Goal: Information Seeking & Learning: Learn about a topic

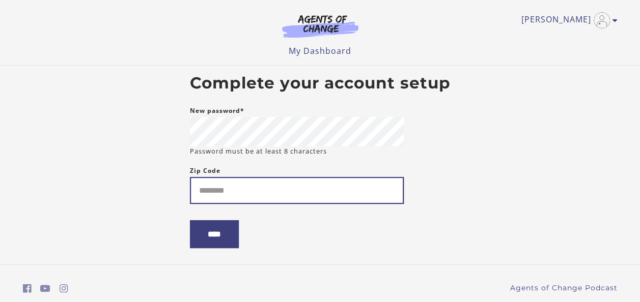
click at [206, 193] on input "Zip Code" at bounding box center [297, 190] width 214 height 27
type input "*****"
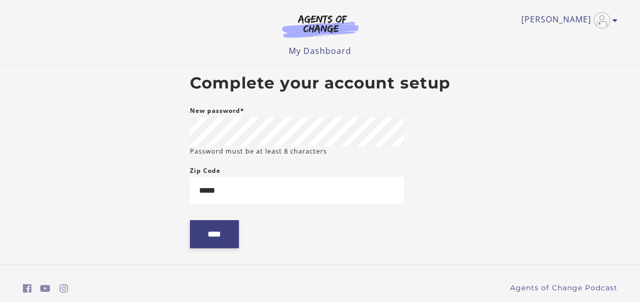
click at [221, 232] on input "****" at bounding box center [214, 234] width 49 height 28
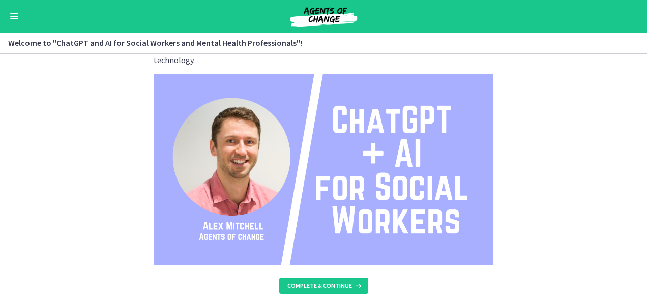
scroll to position [102, 0]
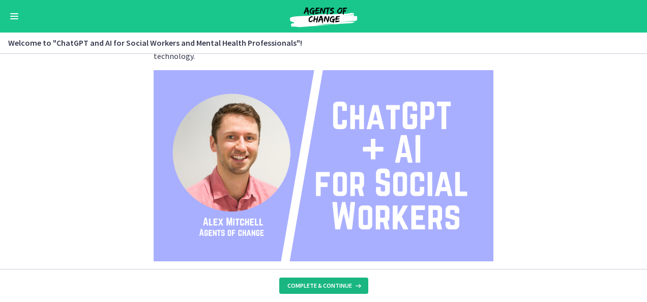
click at [326, 291] on button "Complete & continue" at bounding box center [323, 286] width 89 height 16
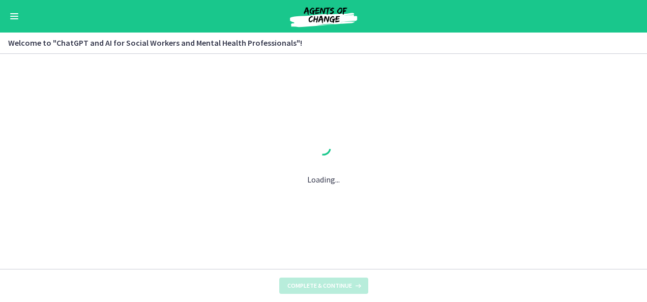
scroll to position [0, 0]
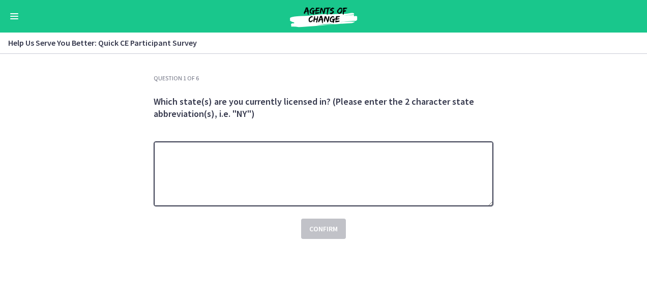
click at [192, 156] on textarea at bounding box center [324, 173] width 340 height 65
type textarea "**"
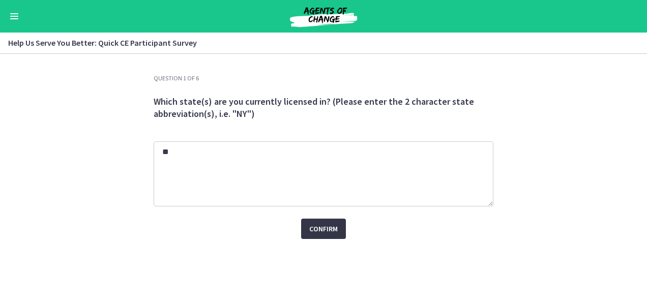
click at [333, 225] on span "Confirm" at bounding box center [323, 229] width 29 height 12
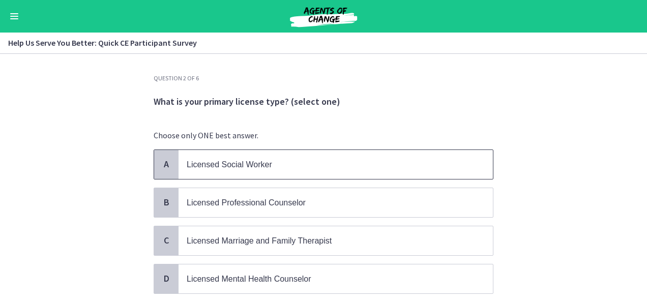
click at [253, 159] on p "Licensed Social Worker" at bounding box center [326, 164] width 278 height 13
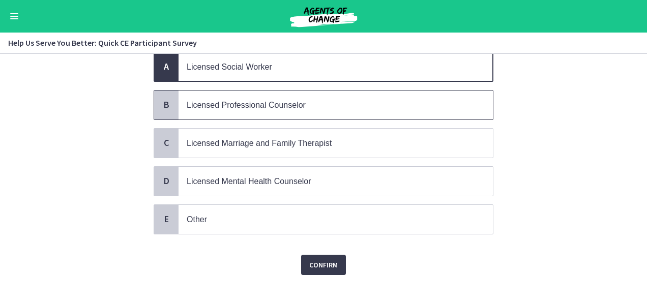
scroll to position [102, 0]
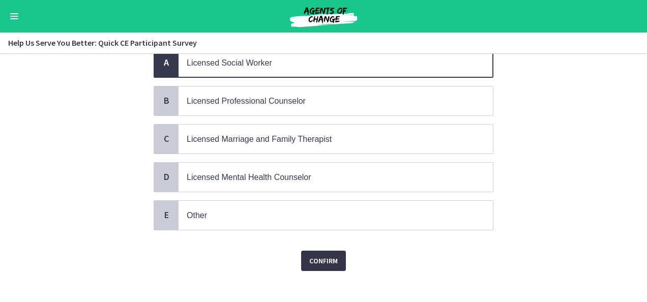
click at [324, 255] on span "Confirm" at bounding box center [323, 261] width 29 height 12
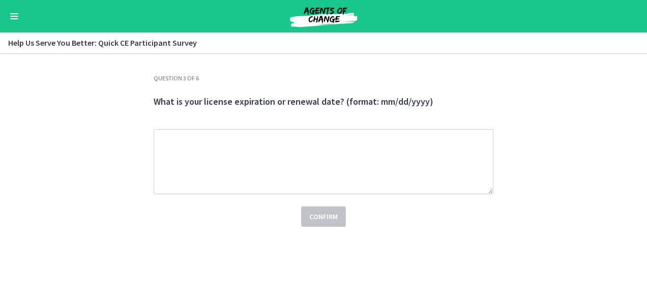
scroll to position [0, 0]
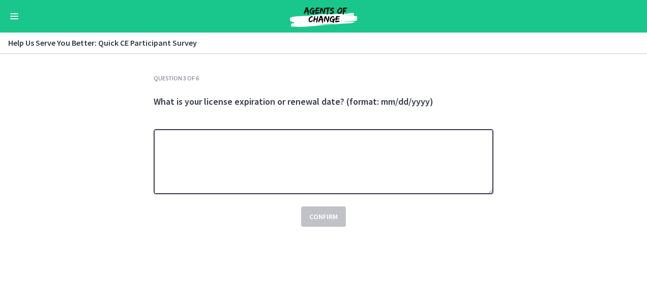
click at [164, 145] on textarea at bounding box center [324, 161] width 340 height 65
click at [170, 138] on textarea "********" at bounding box center [324, 161] width 340 height 65
click at [182, 139] on textarea "*********" at bounding box center [324, 161] width 340 height 65
type textarea "**********"
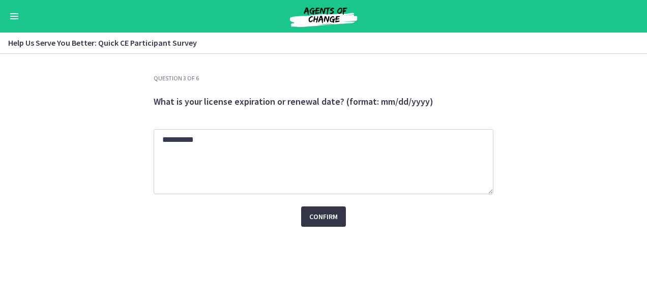
click at [324, 220] on span "Confirm" at bounding box center [323, 217] width 29 height 12
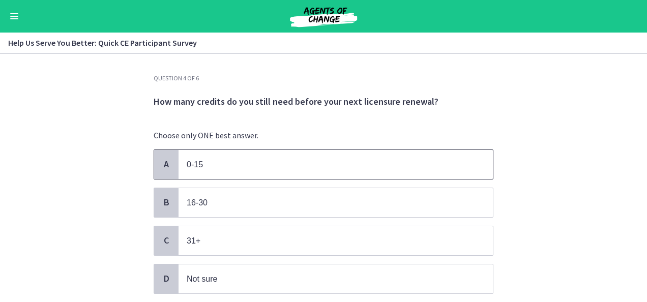
scroll to position [51, 0]
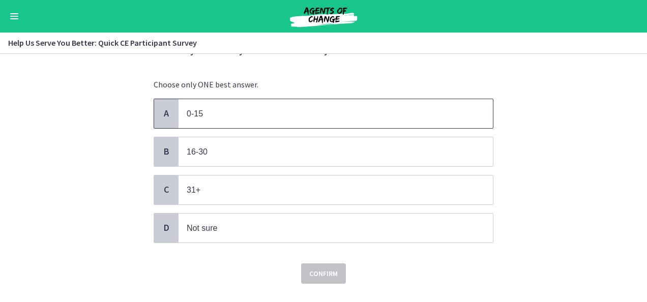
click at [187, 109] on span "0-15" at bounding box center [195, 113] width 16 height 9
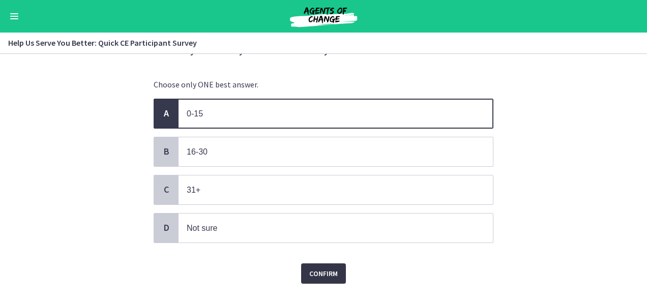
click at [309, 272] on span "Confirm" at bounding box center [323, 274] width 29 height 12
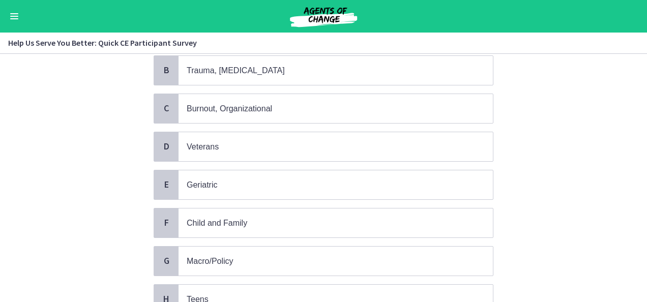
scroll to position [153, 0]
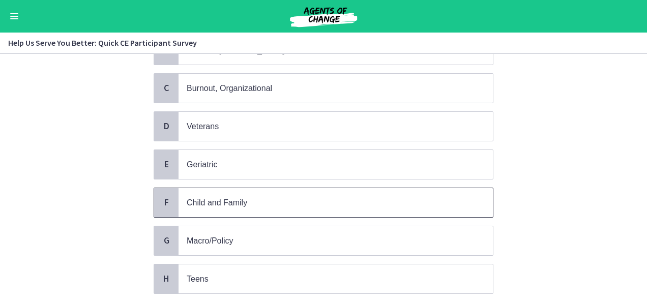
click at [204, 203] on p "Child and Family" at bounding box center [326, 202] width 278 height 13
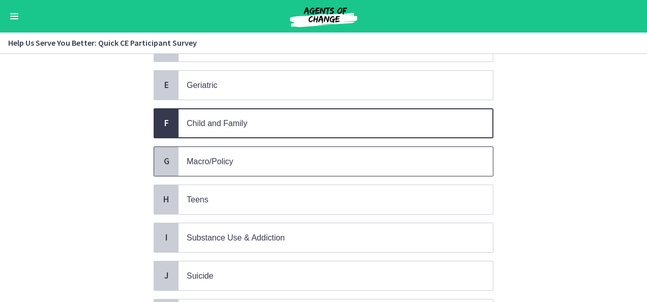
scroll to position [254, 0]
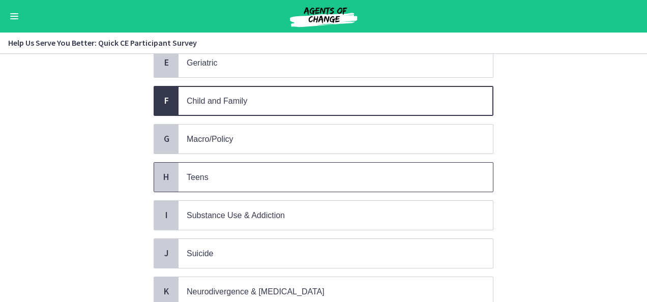
click at [208, 171] on p "Teens" at bounding box center [326, 177] width 278 height 13
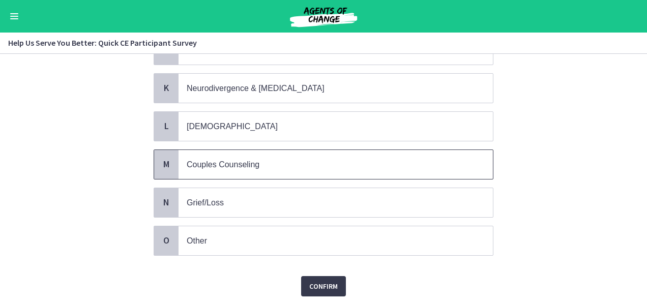
scroll to position [480, 0]
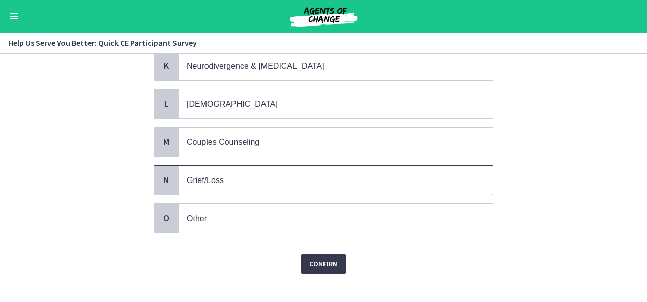
click at [212, 176] on span "Grief/Loss" at bounding box center [205, 180] width 37 height 9
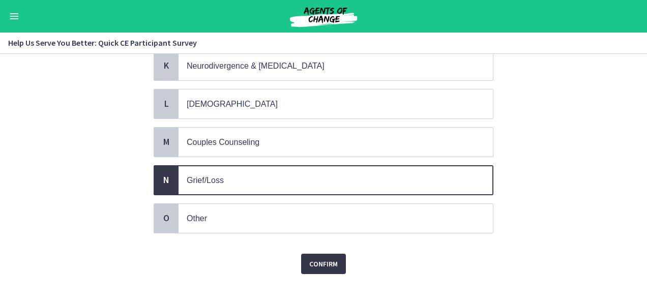
click at [323, 258] on span "Confirm" at bounding box center [323, 264] width 29 height 12
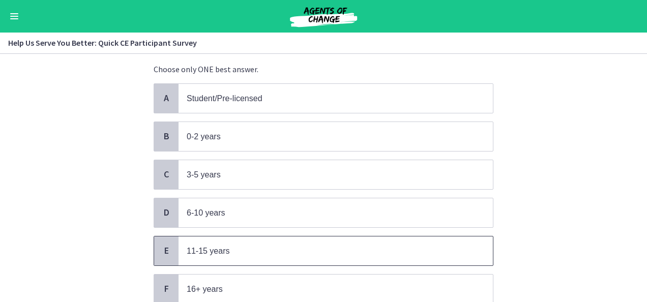
scroll to position [102, 0]
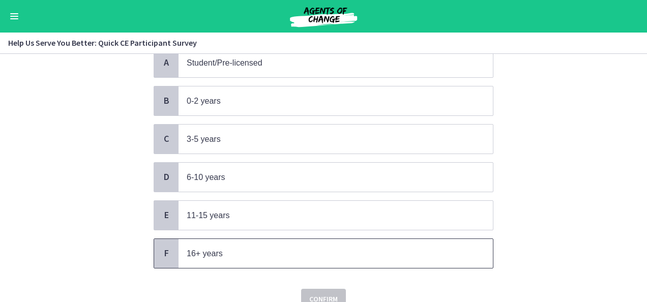
click at [191, 249] on span "16+ years" at bounding box center [205, 253] width 36 height 9
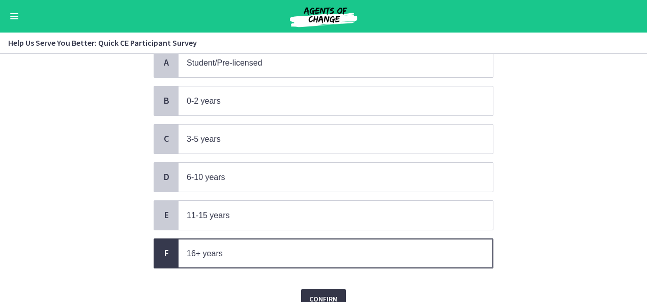
click at [317, 294] on span "Confirm" at bounding box center [323, 299] width 29 height 12
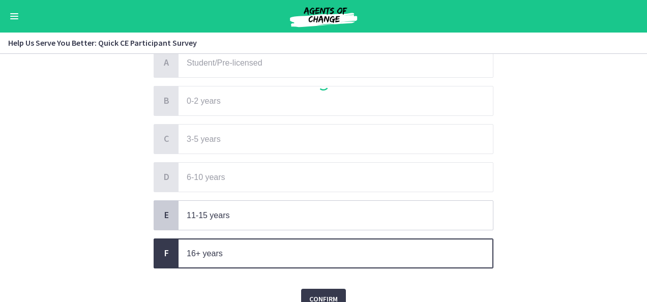
scroll to position [0, 0]
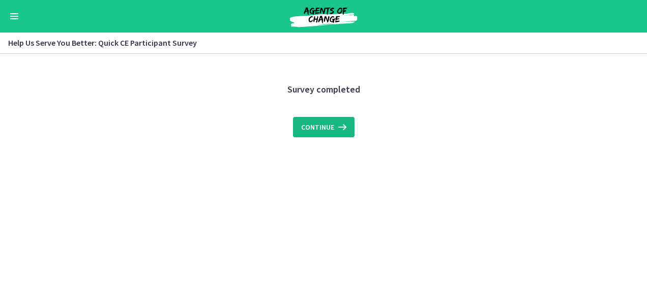
click at [325, 124] on span "Continue" at bounding box center [317, 127] width 33 height 12
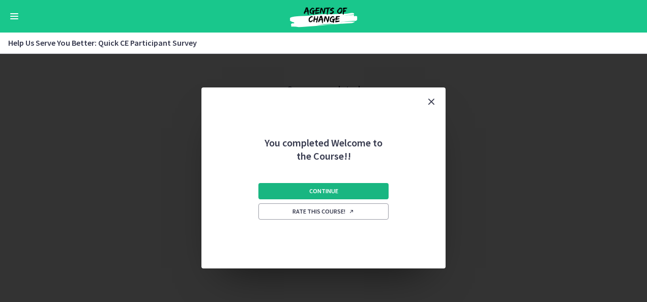
click at [322, 192] on span "Continue" at bounding box center [323, 191] width 29 height 8
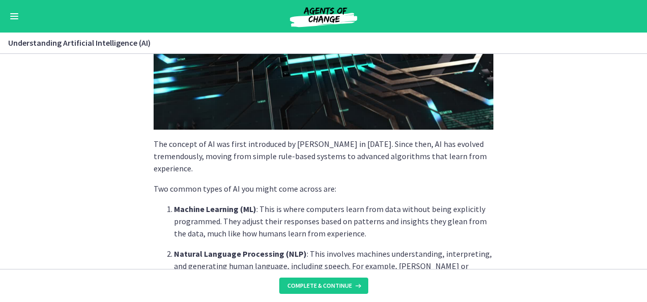
scroll to position [204, 0]
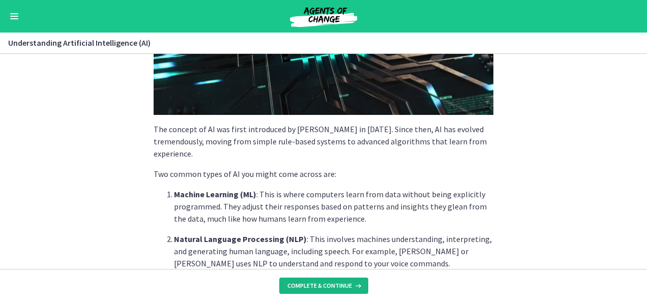
click at [325, 286] on span "Complete & continue" at bounding box center [320, 286] width 65 height 8
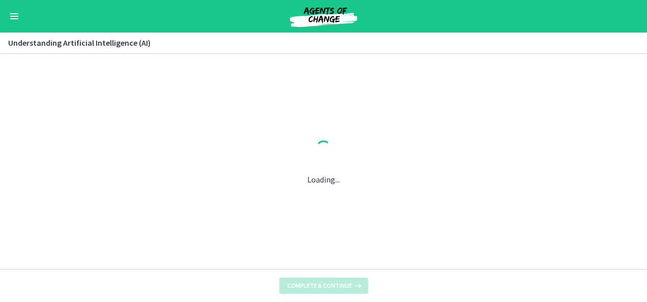
scroll to position [0, 0]
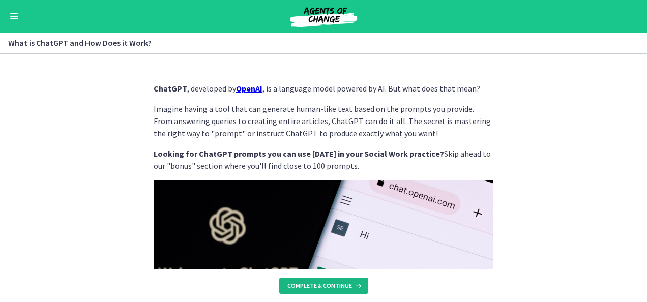
click at [339, 282] on span "Complete & continue" at bounding box center [320, 286] width 65 height 8
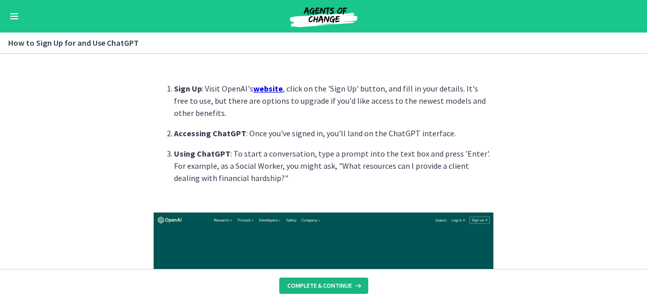
click at [344, 286] on span "Complete & continue" at bounding box center [320, 286] width 65 height 8
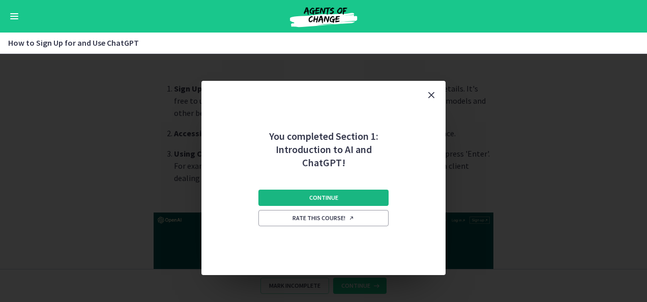
click at [326, 192] on button "Continue" at bounding box center [324, 198] width 130 height 16
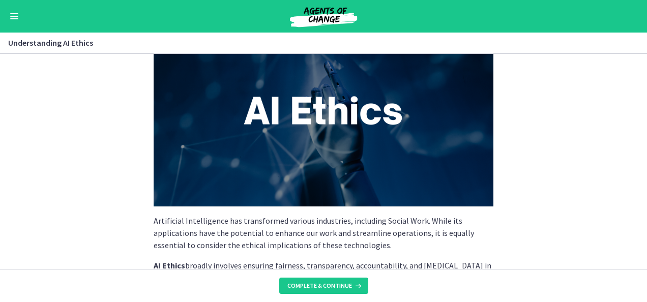
scroll to position [102, 0]
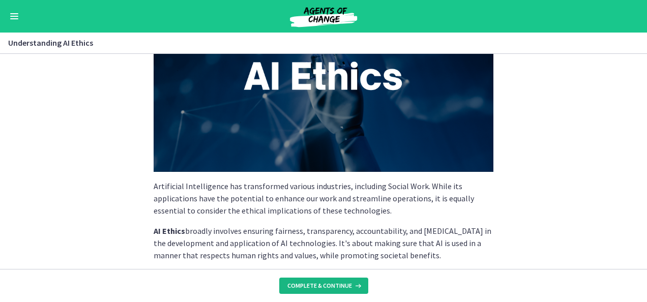
click at [342, 286] on span "Complete & continue" at bounding box center [320, 286] width 65 height 8
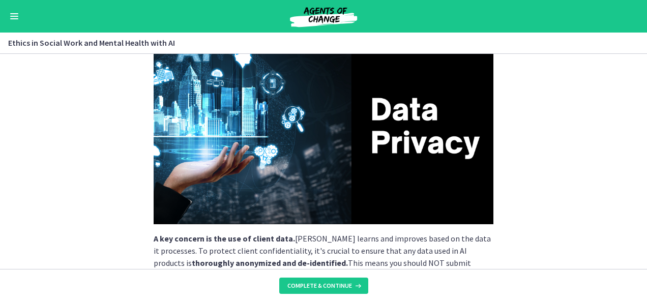
scroll to position [153, 0]
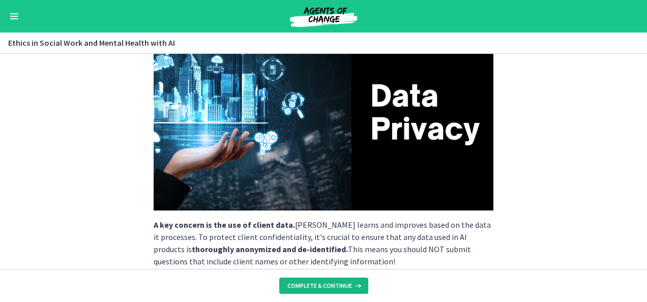
click at [323, 285] on span "Complete & continue" at bounding box center [320, 286] width 65 height 8
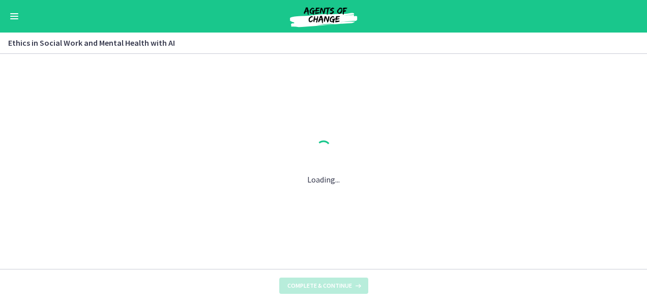
scroll to position [0, 0]
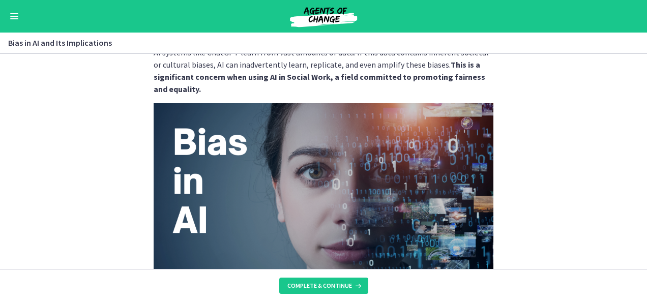
scroll to position [51, 0]
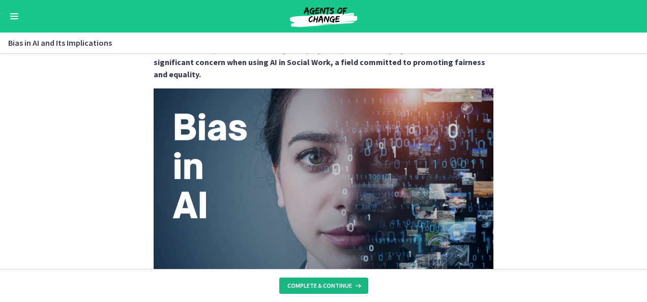
click at [333, 283] on span "Complete & continue" at bounding box center [320, 286] width 65 height 8
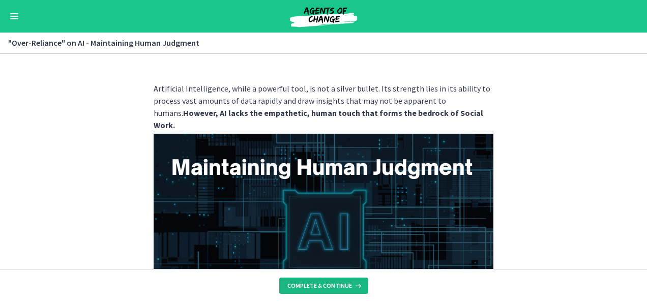
click at [331, 284] on span "Complete & continue" at bounding box center [320, 286] width 65 height 8
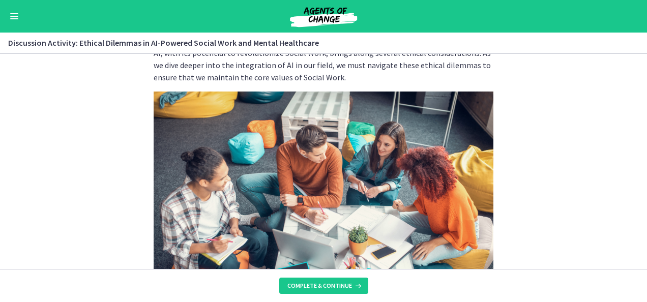
scroll to position [51, 0]
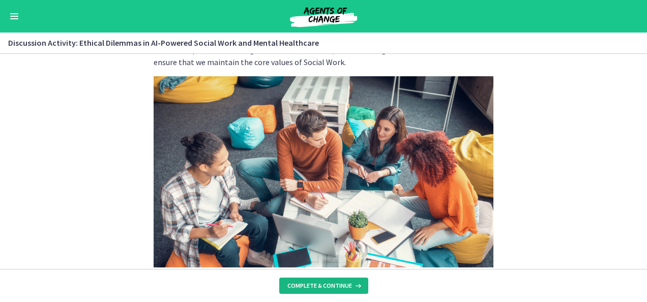
click at [326, 287] on span "Complete & continue" at bounding box center [320, 286] width 65 height 8
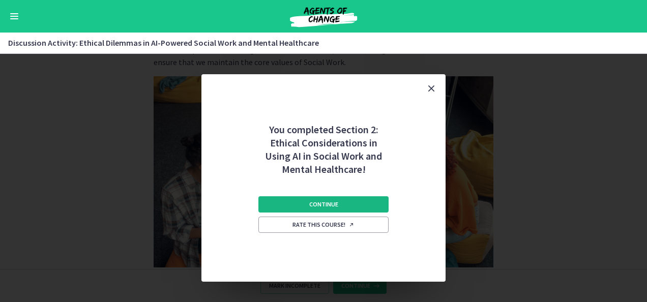
click at [326, 205] on span "Continue" at bounding box center [323, 205] width 29 height 8
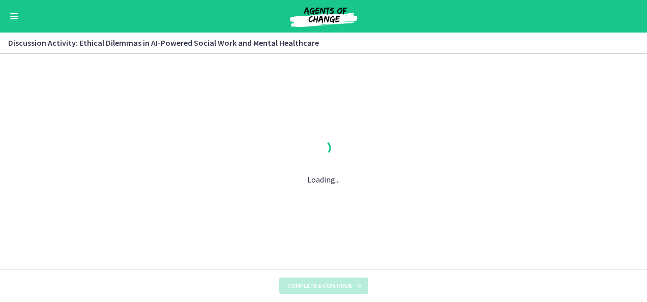
scroll to position [0, 0]
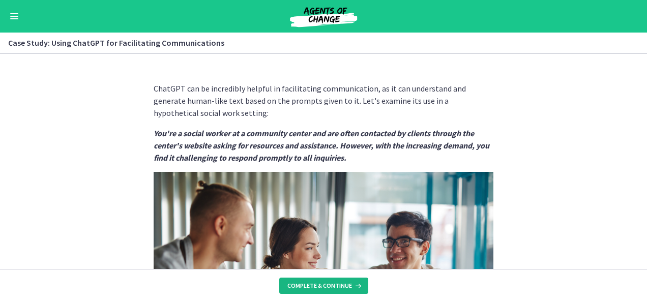
click at [337, 286] on span "Complete & continue" at bounding box center [320, 286] width 65 height 8
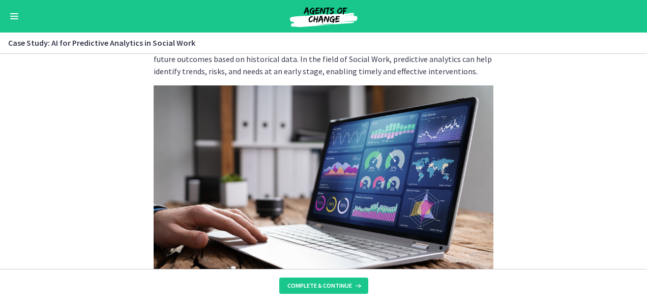
scroll to position [51, 0]
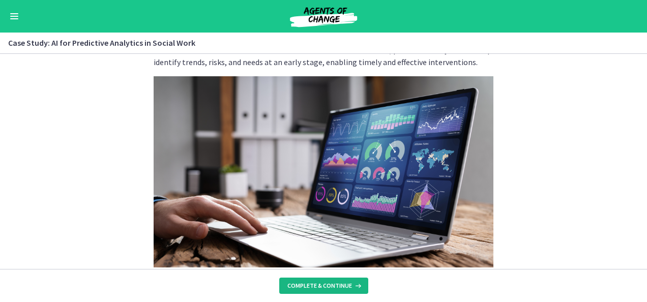
click at [341, 288] on span "Complete & continue" at bounding box center [320, 286] width 65 height 8
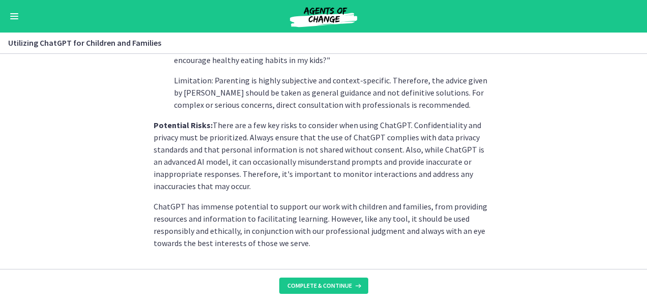
scroll to position [537, 0]
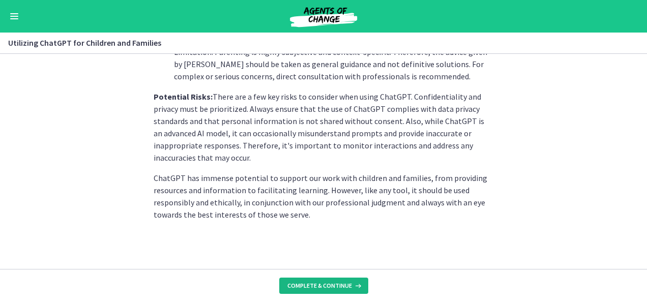
click at [327, 285] on span "Complete & continue" at bounding box center [320, 286] width 65 height 8
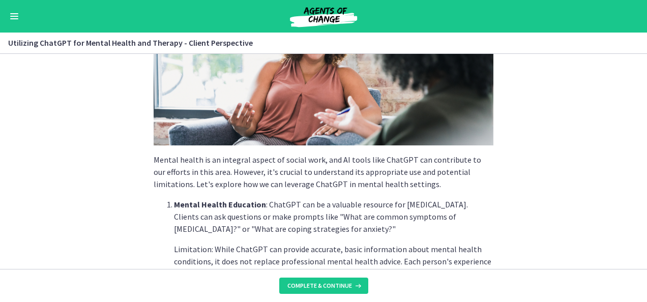
scroll to position [153, 0]
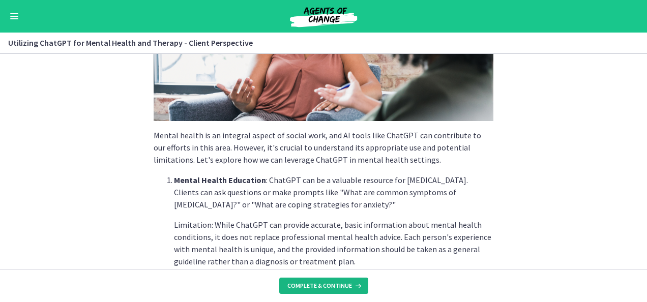
click at [304, 284] on span "Complete & continue" at bounding box center [320, 286] width 65 height 8
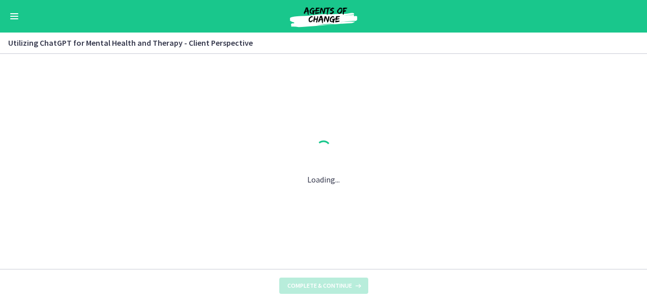
scroll to position [0, 0]
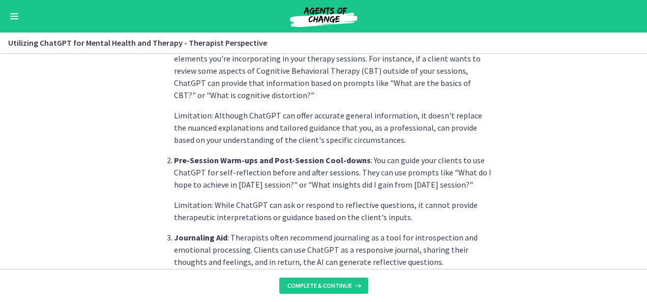
scroll to position [305, 0]
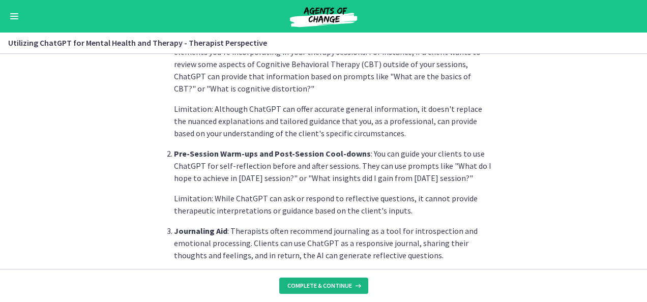
click at [338, 291] on button "Complete & continue" at bounding box center [323, 286] width 89 height 16
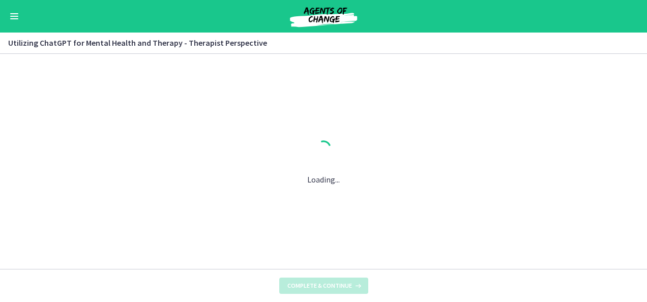
scroll to position [0, 0]
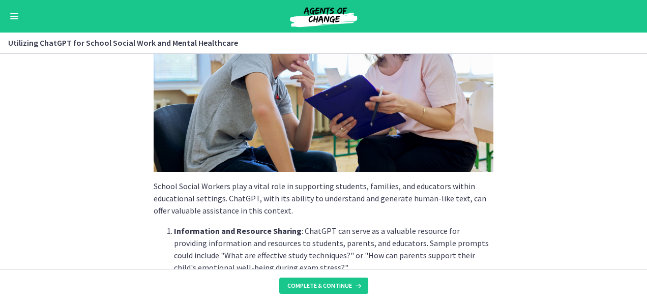
scroll to position [153, 0]
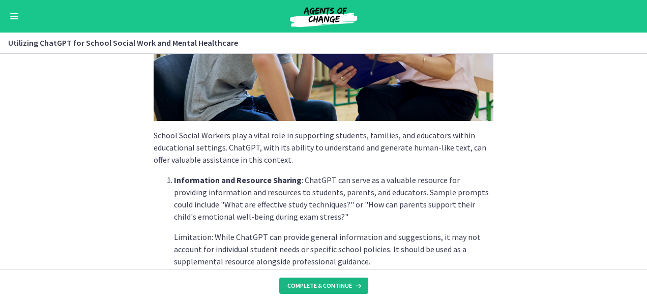
click at [343, 287] on span "Complete & continue" at bounding box center [320, 286] width 65 height 8
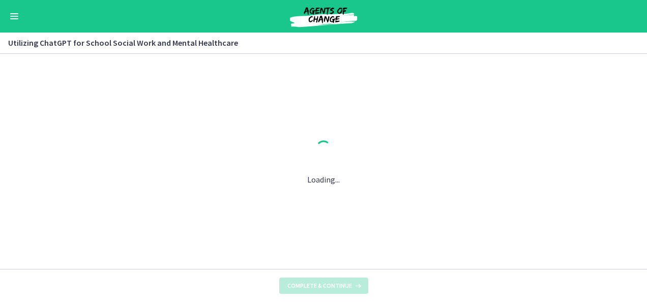
scroll to position [0, 0]
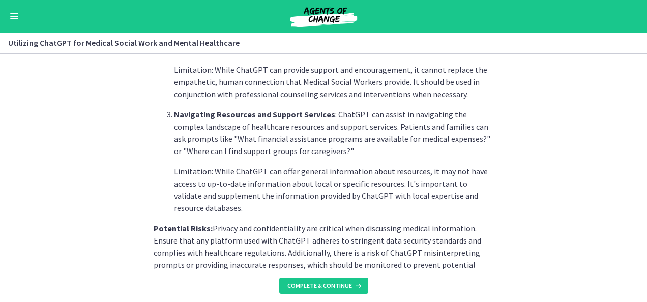
scroll to position [407, 0]
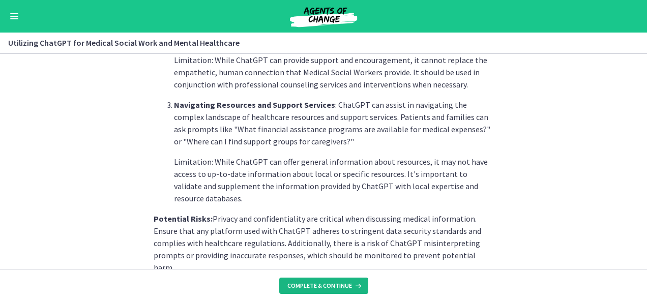
click at [317, 284] on span "Complete & continue" at bounding box center [320, 286] width 65 height 8
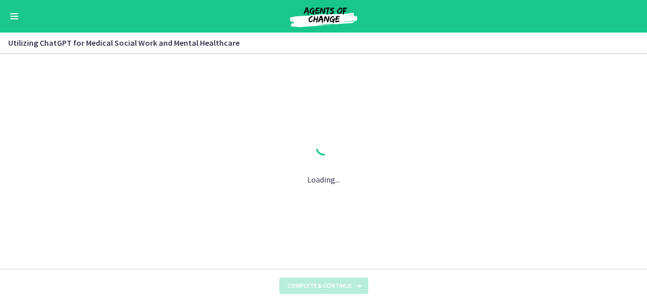
scroll to position [0, 0]
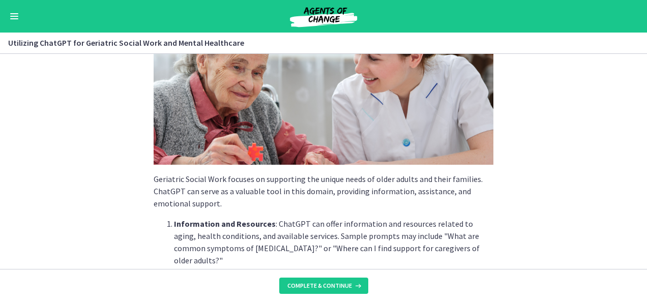
scroll to position [153, 0]
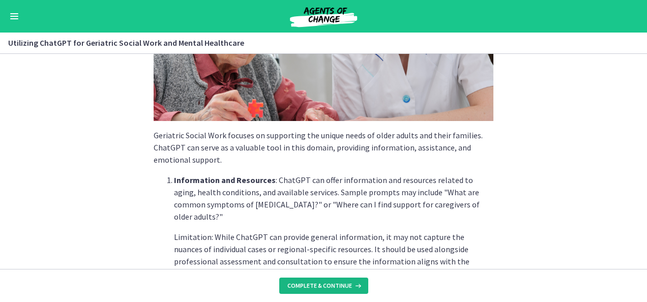
click at [334, 286] on span "Complete & continue" at bounding box center [320, 286] width 65 height 8
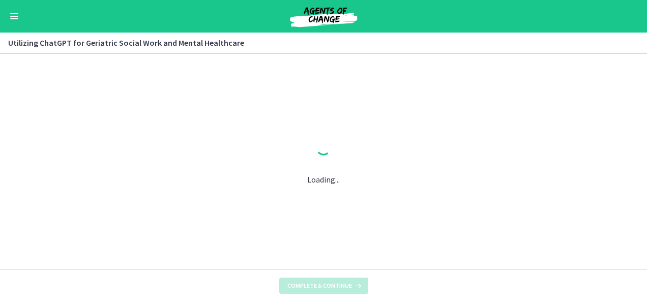
scroll to position [0, 0]
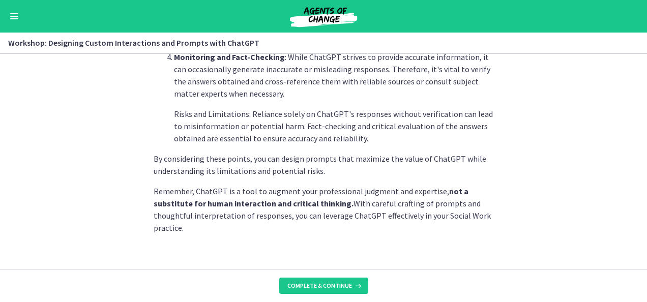
scroll to position [639, 0]
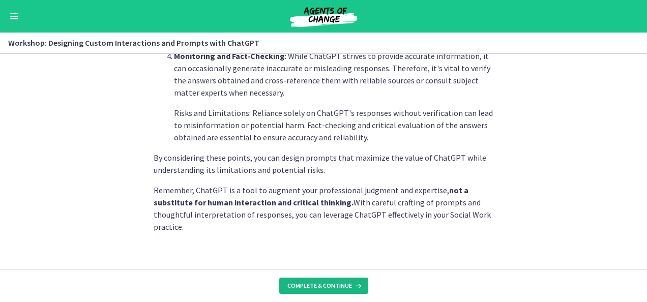
click at [304, 287] on span "Complete & continue" at bounding box center [320, 286] width 65 height 8
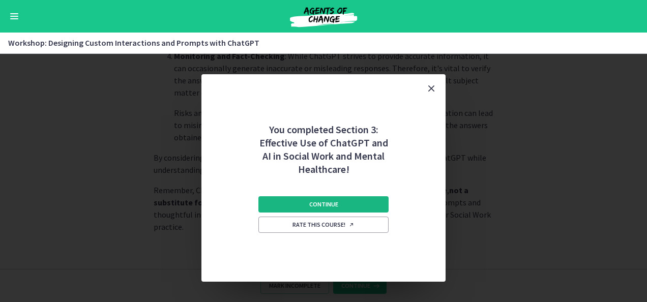
click at [343, 202] on button "Continue" at bounding box center [324, 204] width 130 height 16
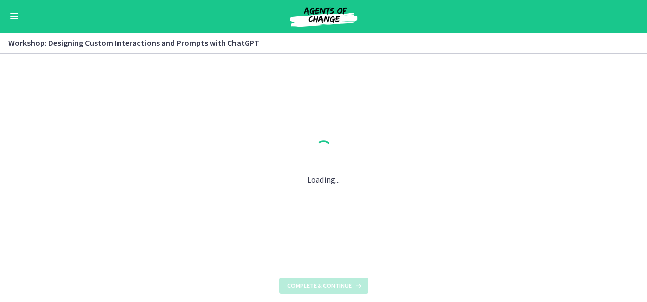
scroll to position [0, 0]
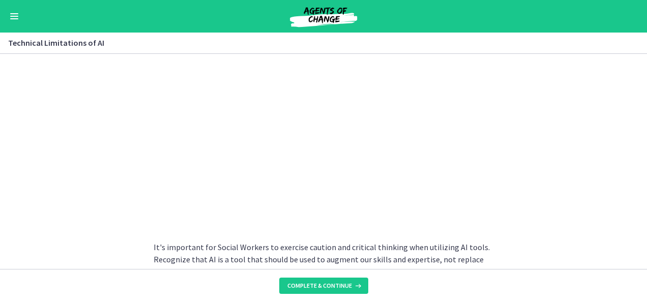
scroll to position [763, 0]
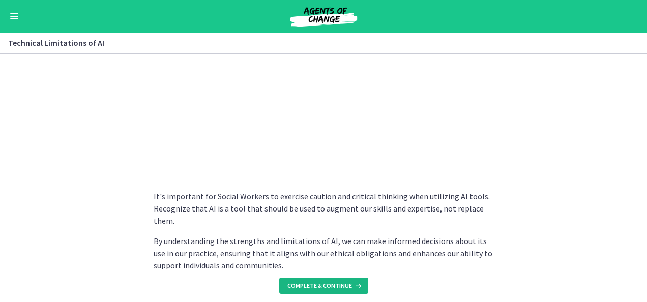
click at [307, 286] on span "Complete & continue" at bounding box center [320, 286] width 65 height 8
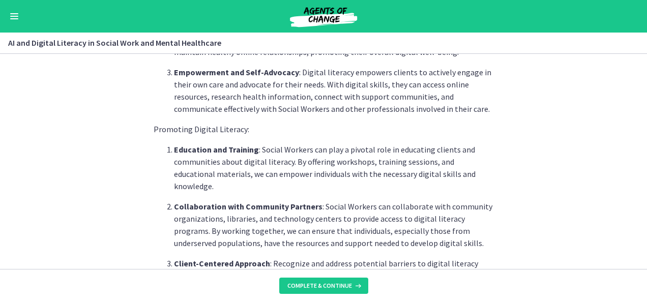
scroll to position [662, 0]
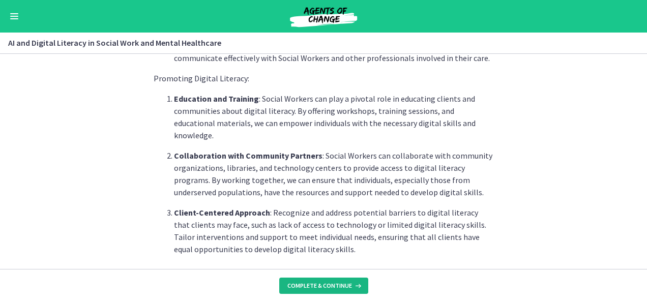
click at [326, 287] on span "Complete & continue" at bounding box center [320, 286] width 65 height 8
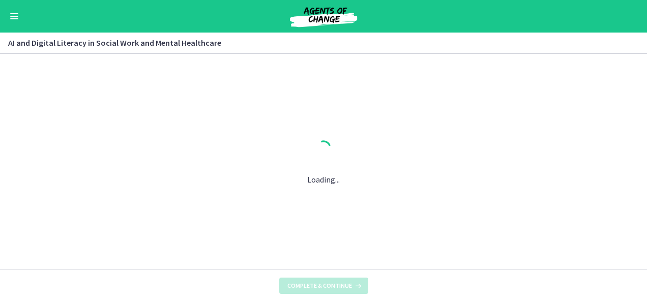
scroll to position [0, 0]
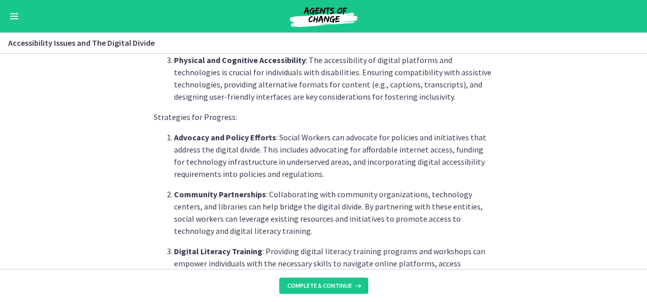
scroll to position [458, 0]
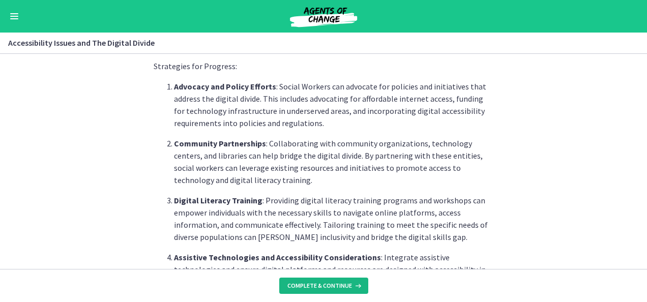
click at [316, 288] on span "Complete & continue" at bounding box center [320, 286] width 65 height 8
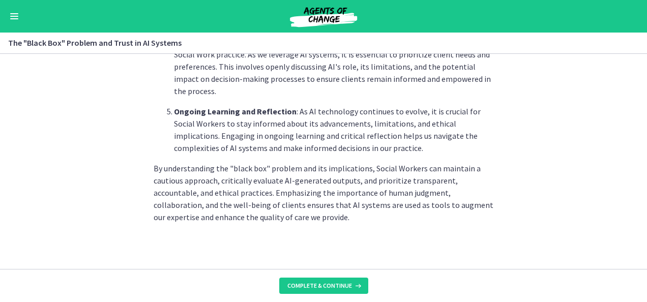
scroll to position [590, 0]
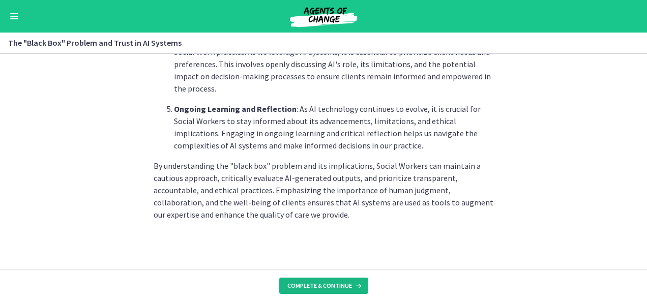
click at [331, 284] on span "Complete & continue" at bounding box center [320, 286] width 65 height 8
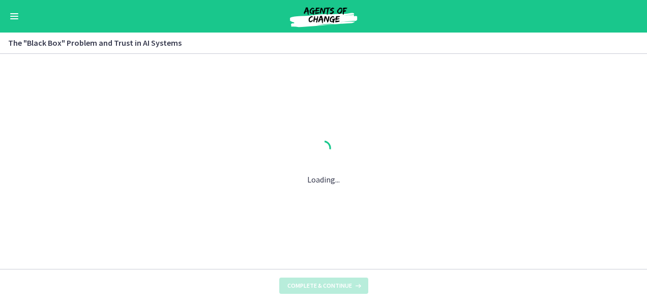
scroll to position [0, 0]
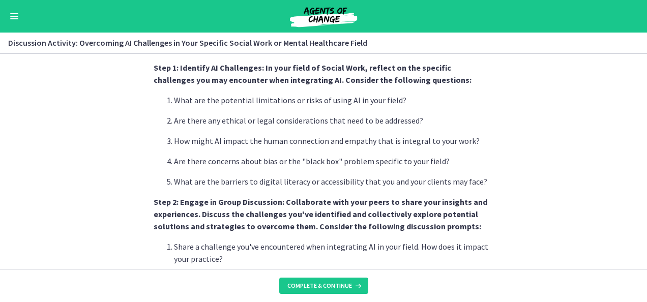
scroll to position [305, 0]
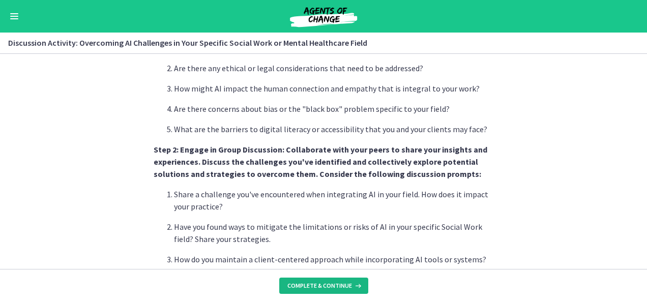
click at [316, 288] on span "Complete & continue" at bounding box center [320, 286] width 65 height 8
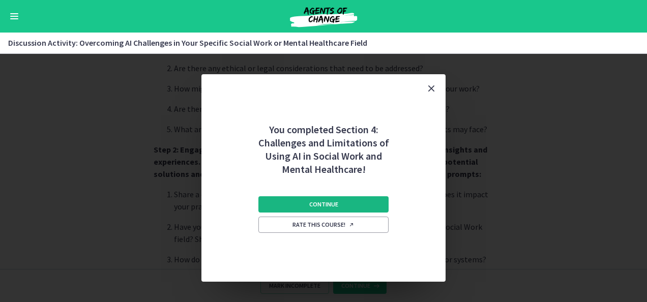
click at [314, 204] on span "Continue" at bounding box center [323, 205] width 29 height 8
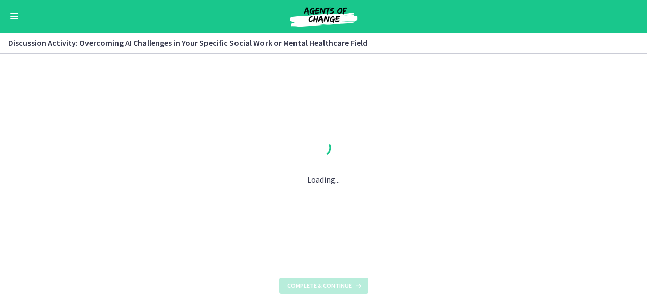
scroll to position [0, 0]
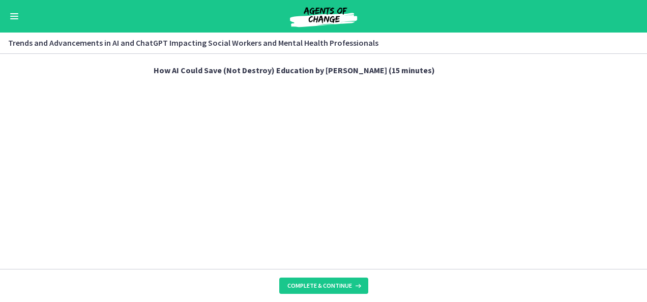
scroll to position [763, 0]
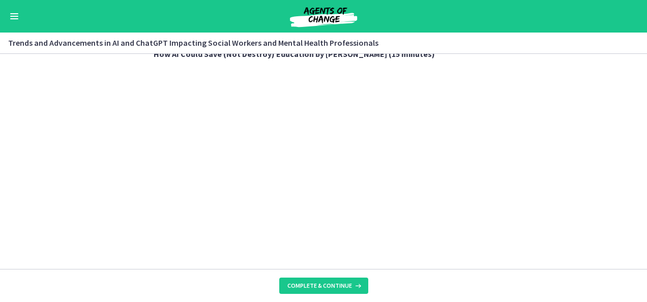
click at [424, 275] on footer "Complete & continue" at bounding box center [323, 285] width 647 height 33
click at [322, 284] on span "Complete & continue" at bounding box center [320, 286] width 65 height 8
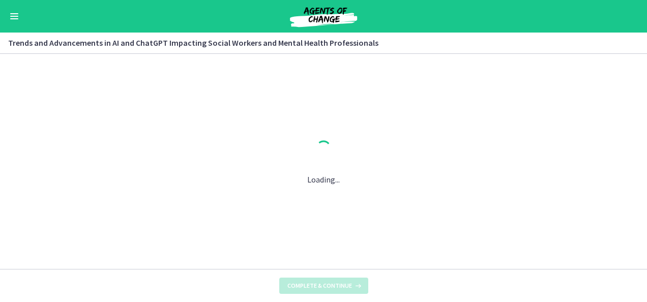
scroll to position [0, 0]
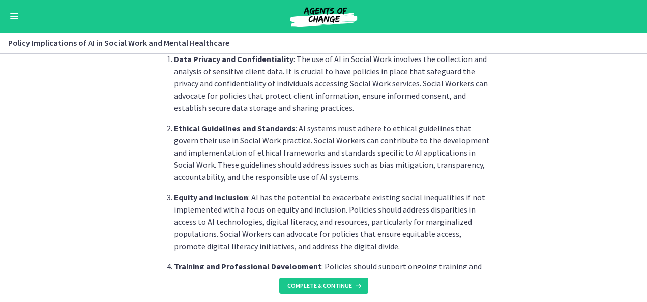
scroll to position [356, 0]
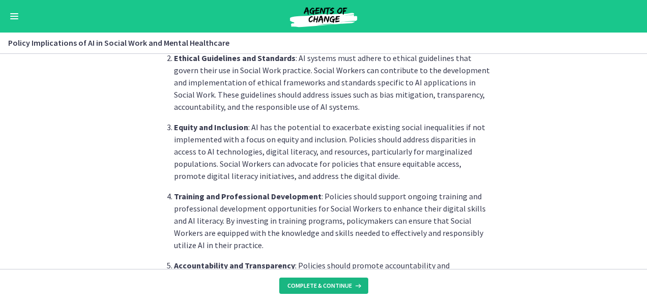
drag, startPoint x: 342, startPoint y: 287, endPoint x: 351, endPoint y: 284, distance: 9.0
click at [343, 287] on span "Complete & continue" at bounding box center [320, 286] width 65 height 8
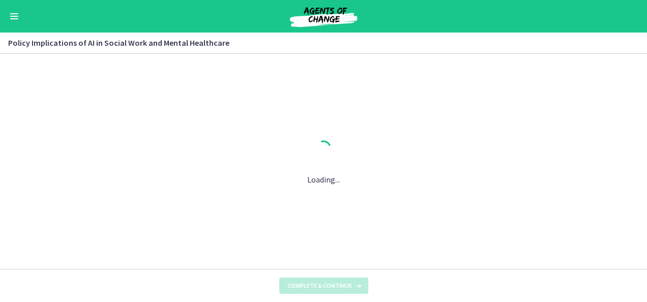
scroll to position [0, 0]
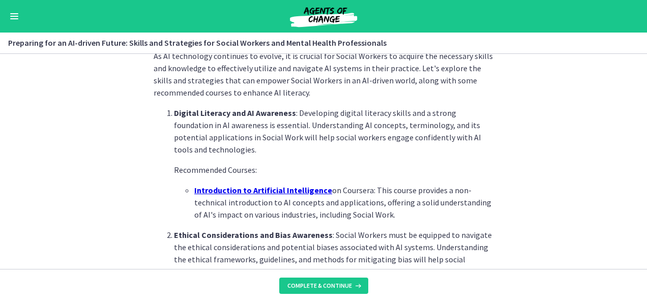
scroll to position [254, 0]
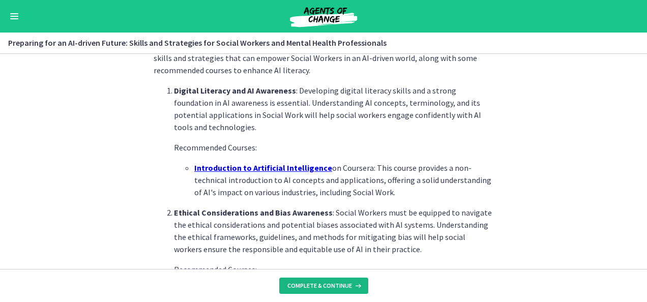
click at [327, 282] on span "Complete & continue" at bounding box center [320, 286] width 65 height 8
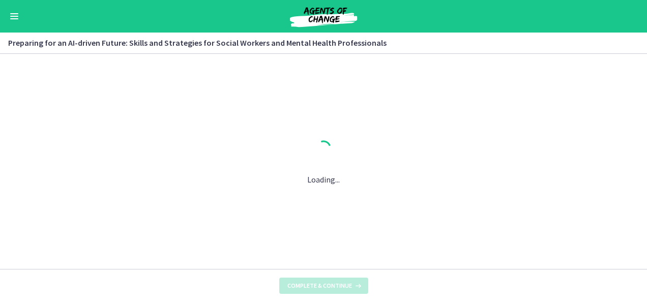
scroll to position [0, 0]
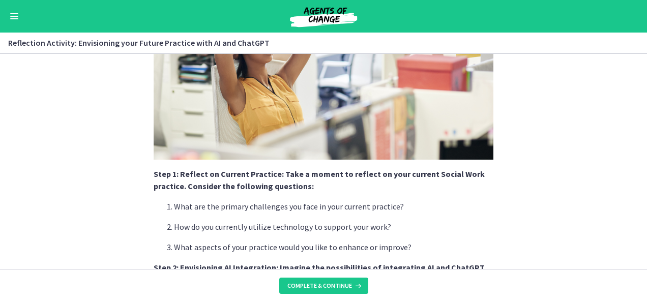
scroll to position [204, 0]
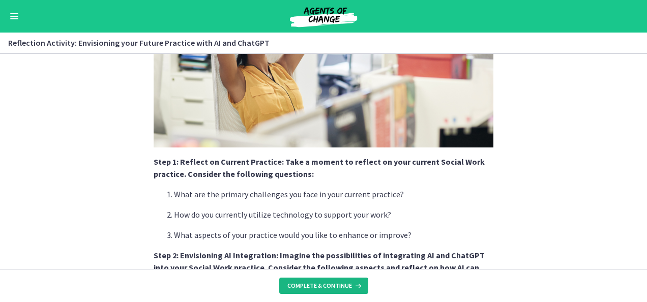
click at [318, 286] on span "Complete & continue" at bounding box center [320, 286] width 65 height 8
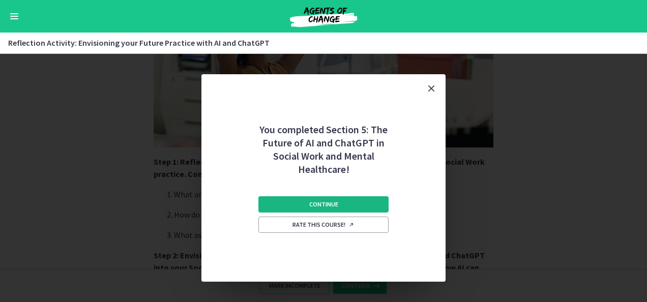
click at [324, 206] on span "Continue" at bounding box center [323, 205] width 29 height 8
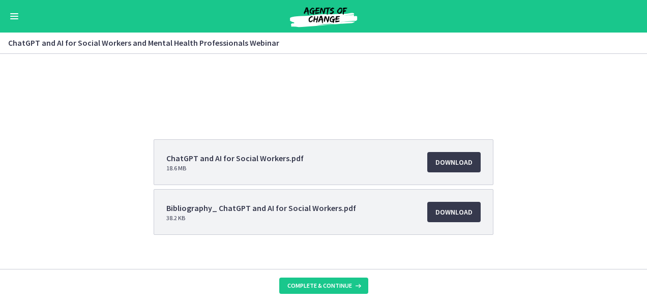
scroll to position [122, 0]
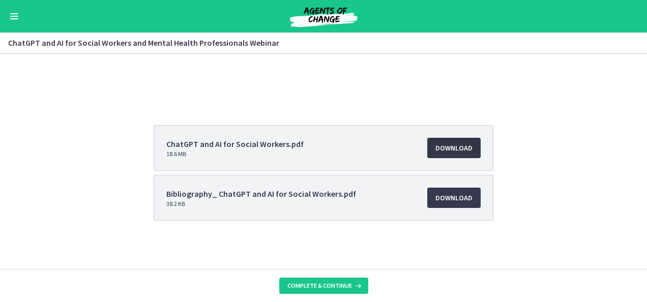
click at [458, 146] on span "Download Opens in a new window" at bounding box center [454, 148] width 37 height 12
click at [317, 282] on span "Complete & continue" at bounding box center [320, 286] width 65 height 8
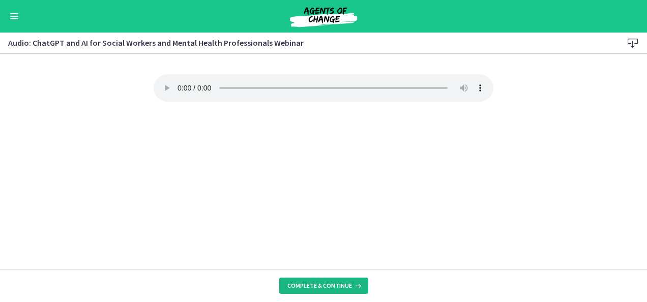
click at [302, 286] on span "Complete & continue" at bounding box center [320, 286] width 65 height 8
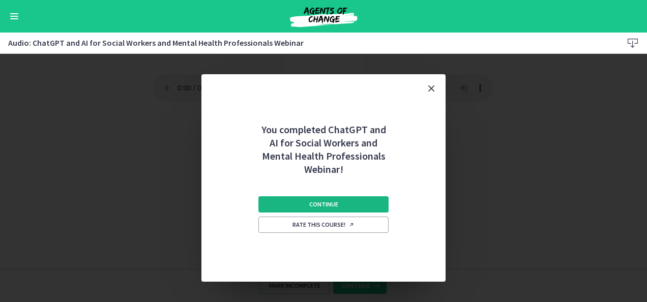
click at [328, 201] on span "Continue" at bounding box center [323, 205] width 29 height 8
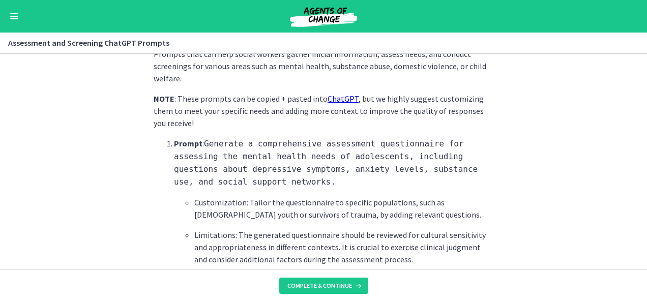
scroll to position [305, 0]
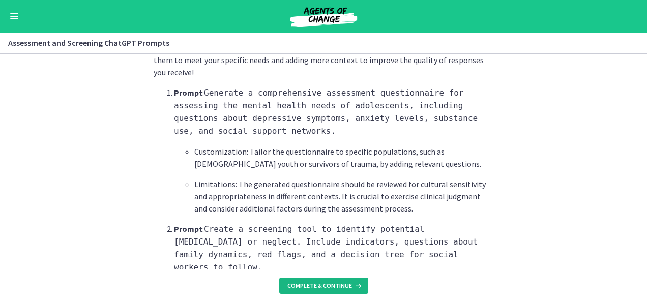
click at [315, 289] on span "Complete & continue" at bounding box center [320, 286] width 65 height 8
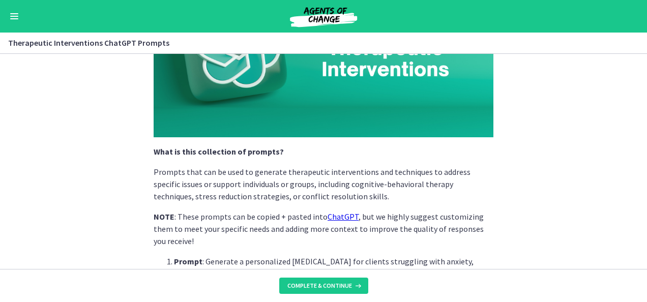
scroll to position [153, 0]
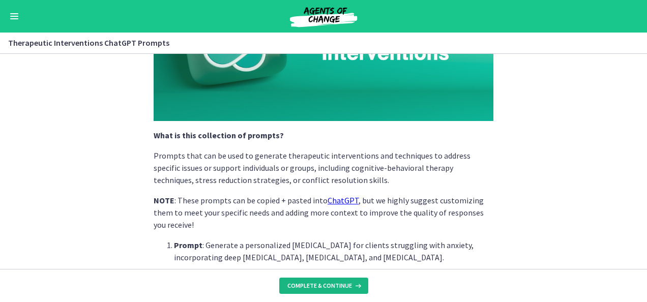
click at [338, 283] on span "Complete & continue" at bounding box center [320, 286] width 65 height 8
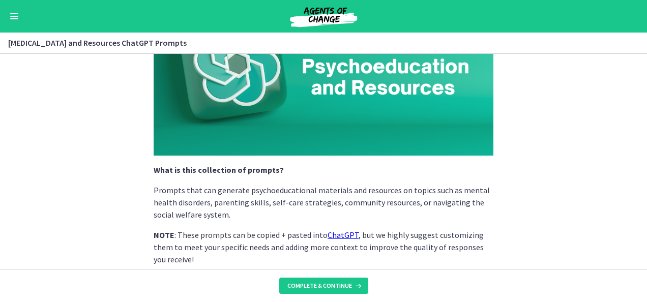
scroll to position [153, 0]
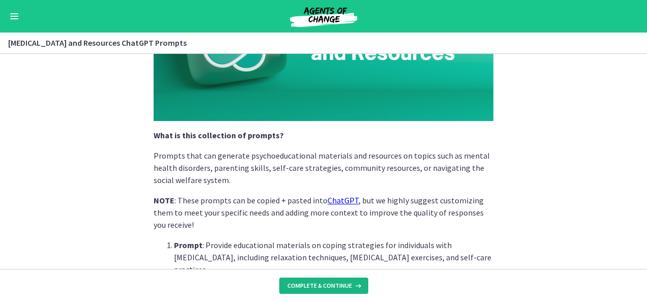
drag, startPoint x: 318, startPoint y: 289, endPoint x: 328, endPoint y: 289, distance: 9.7
click at [318, 289] on span "Complete & continue" at bounding box center [320, 286] width 65 height 8
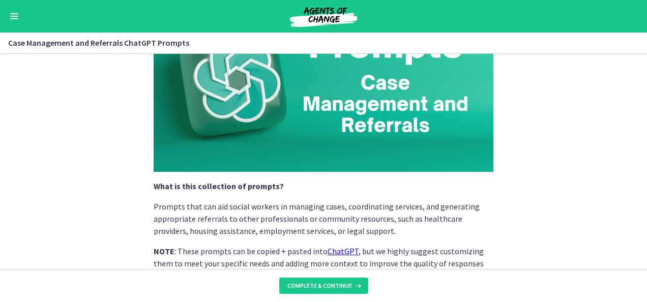
scroll to position [153, 0]
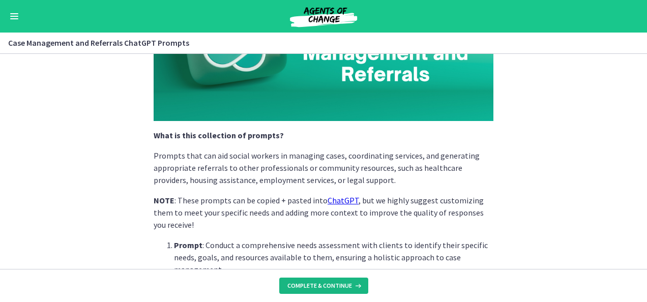
click at [320, 287] on span "Complete & continue" at bounding box center [320, 286] width 65 height 8
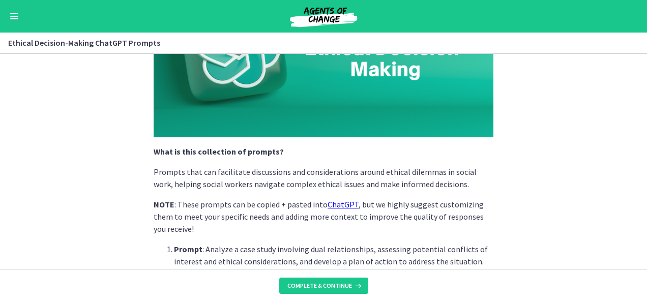
scroll to position [153, 0]
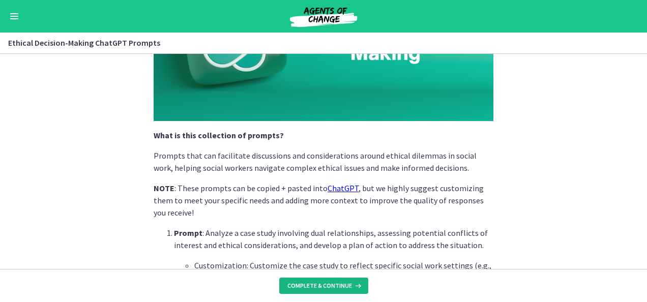
click at [334, 282] on span "Complete & continue" at bounding box center [320, 286] width 65 height 8
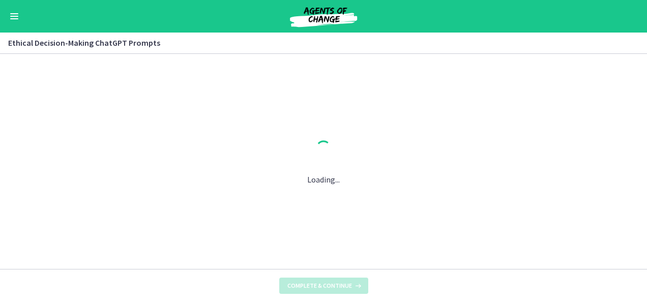
scroll to position [0, 0]
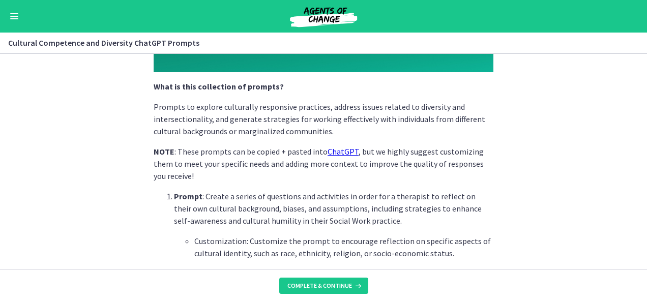
scroll to position [204, 0]
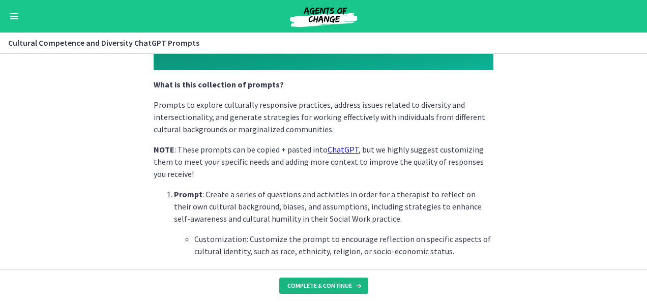
click at [327, 282] on span "Complete & continue" at bounding box center [320, 286] width 65 height 8
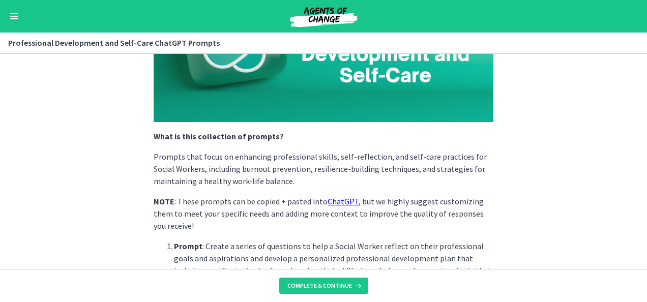
scroll to position [153, 0]
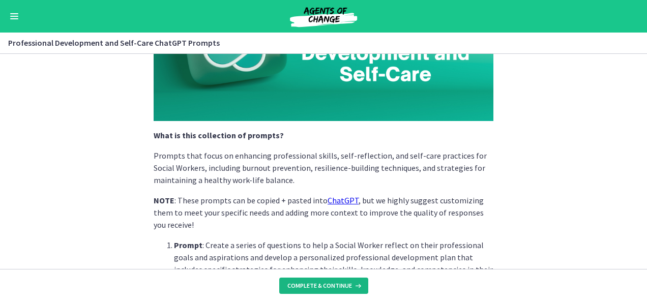
click at [325, 281] on button "Complete & continue" at bounding box center [323, 286] width 89 height 16
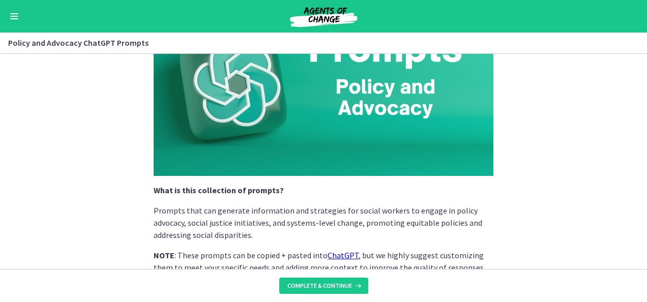
scroll to position [102, 0]
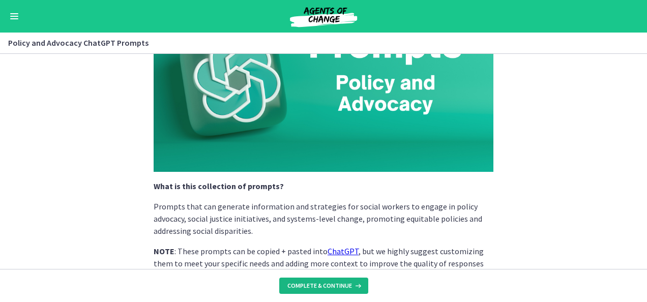
click at [329, 287] on span "Complete & continue" at bounding box center [320, 286] width 65 height 8
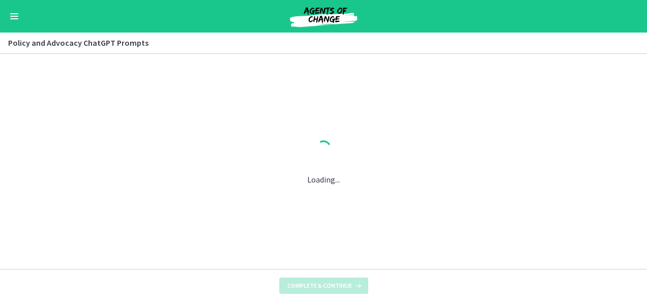
scroll to position [0, 0]
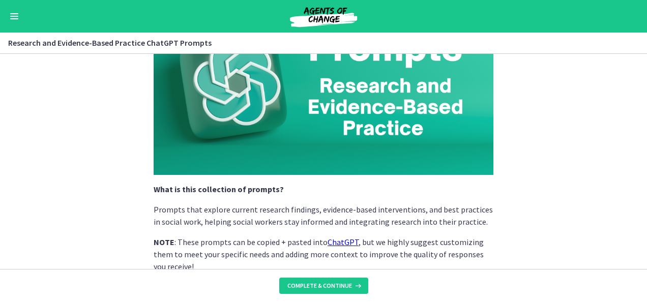
scroll to position [102, 0]
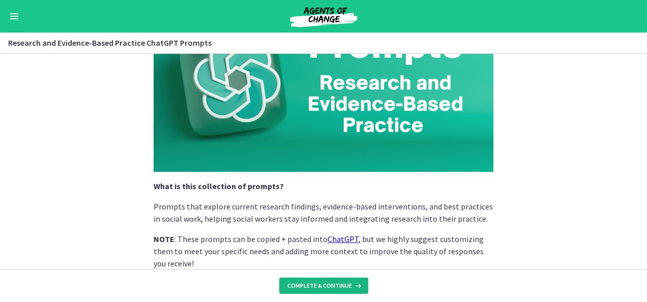
click at [320, 286] on span "Complete & continue" at bounding box center [320, 286] width 65 height 8
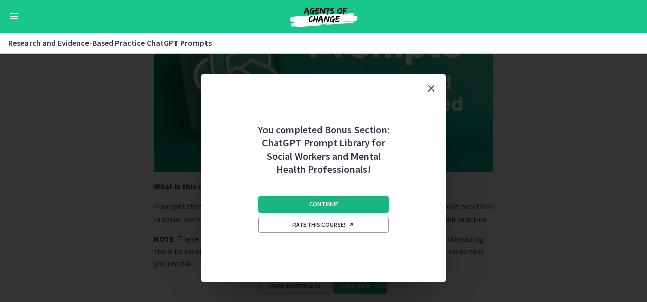
click at [315, 203] on span "Continue" at bounding box center [323, 205] width 29 height 8
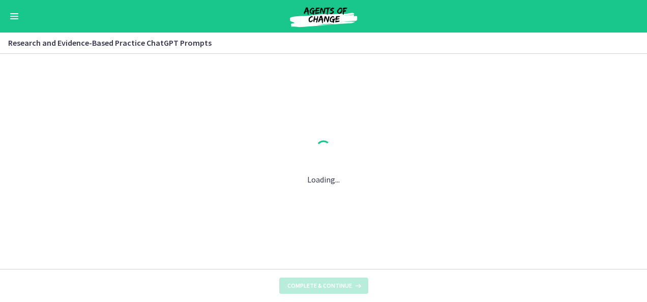
scroll to position [0, 0]
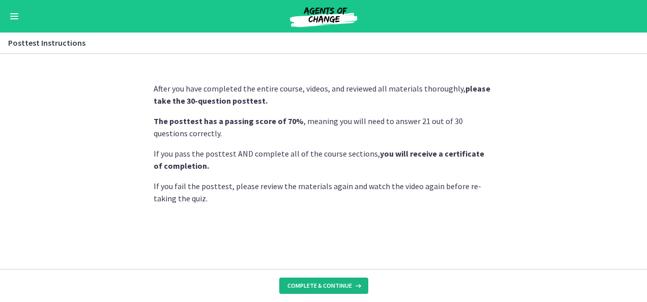
click at [332, 280] on button "Complete & continue" at bounding box center [323, 286] width 89 height 16
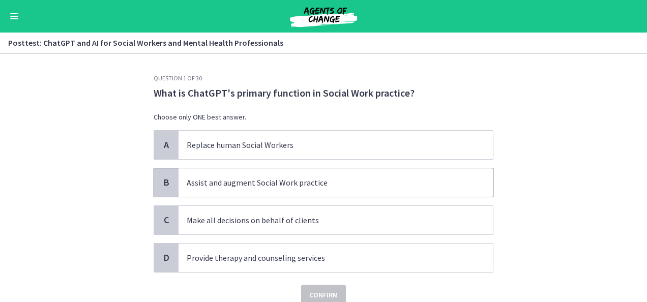
click at [271, 180] on p "Assist and augment Social Work practice" at bounding box center [326, 183] width 278 height 12
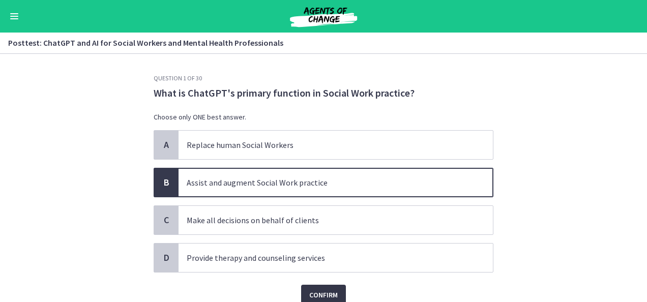
click at [311, 291] on span "Confirm" at bounding box center [323, 295] width 29 height 12
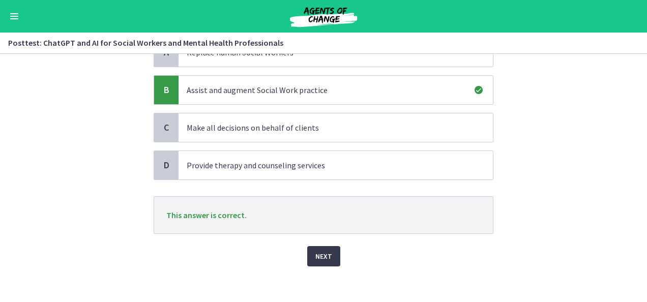
scroll to position [96, 0]
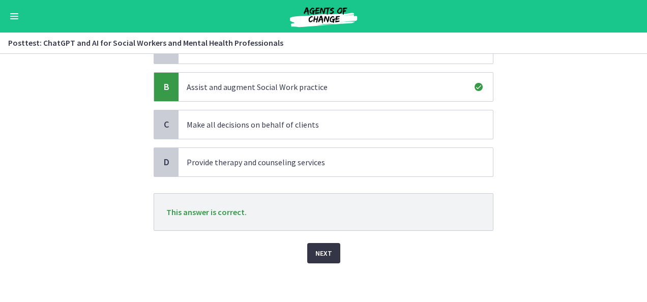
click at [316, 250] on span "Next" at bounding box center [324, 253] width 17 height 12
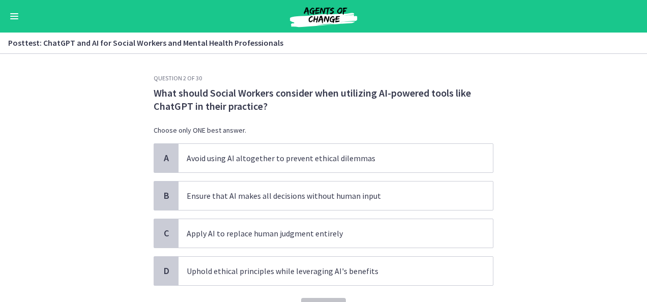
scroll to position [51, 0]
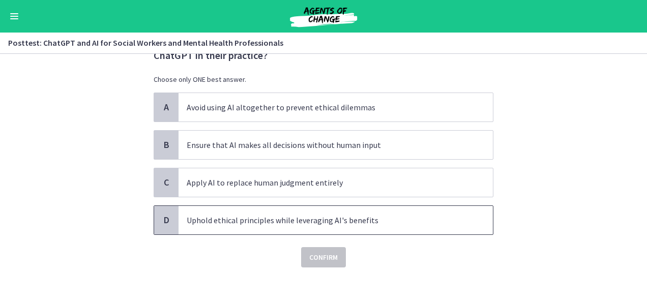
click at [263, 222] on p "Uphold ethical principles while leveraging AI's benefits" at bounding box center [326, 220] width 278 height 12
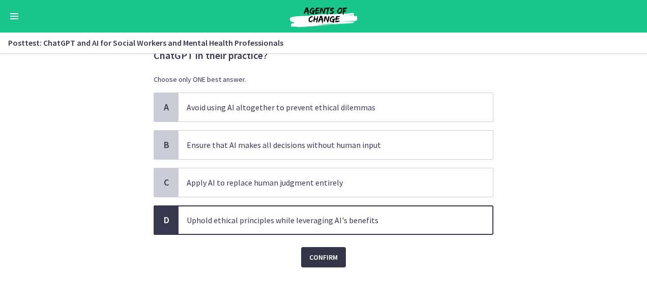
click at [317, 263] on button "Confirm" at bounding box center [323, 257] width 45 height 20
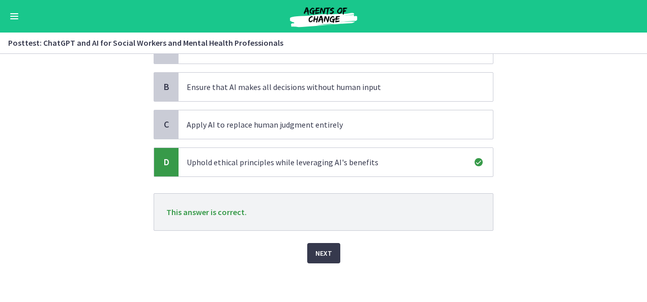
scroll to position [109, 0]
click at [320, 250] on span "Next" at bounding box center [324, 253] width 17 height 12
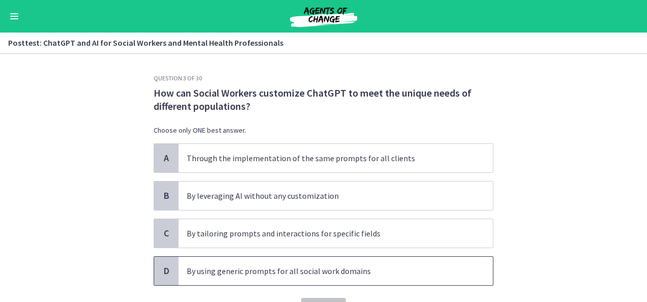
click at [277, 269] on p "By using generic prompts for all social work domains" at bounding box center [326, 271] width 278 height 12
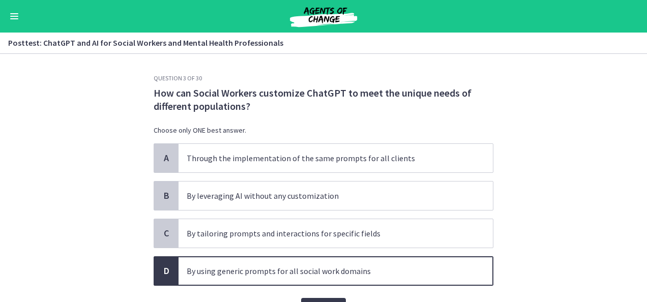
scroll to position [51, 0]
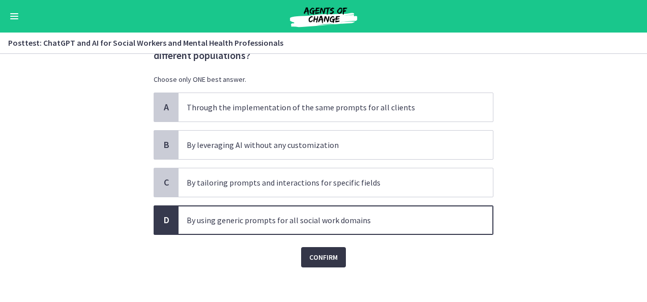
click at [318, 254] on span "Confirm" at bounding box center [323, 257] width 29 height 12
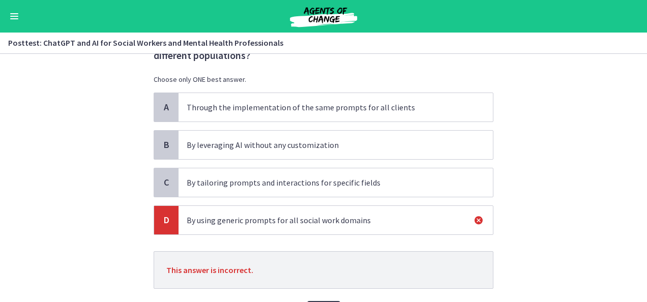
click at [295, 144] on p "By leveraging AI without any customization" at bounding box center [326, 145] width 278 height 12
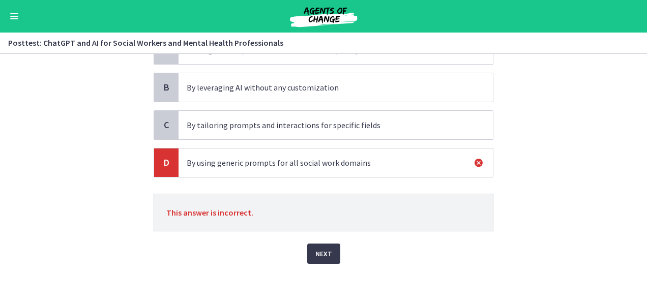
scroll to position [109, 0]
click at [320, 253] on span "Next" at bounding box center [324, 253] width 17 height 12
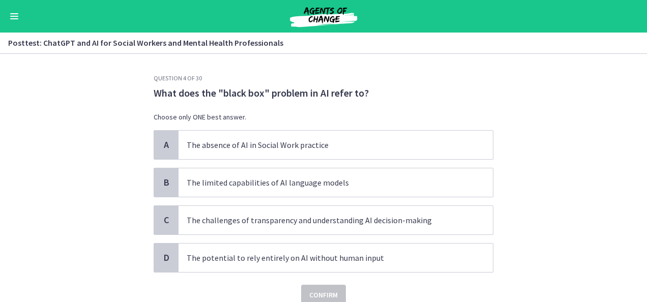
scroll to position [42, 0]
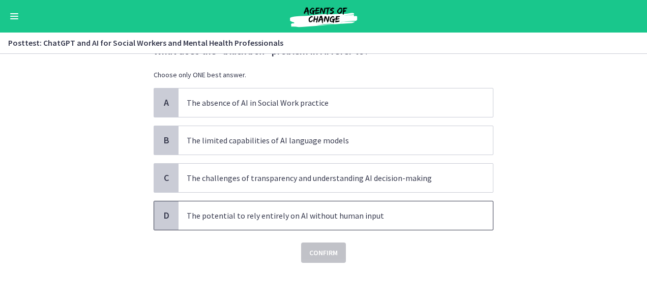
click at [232, 214] on p "The potential to rely entirely on AI without human input" at bounding box center [326, 216] width 278 height 12
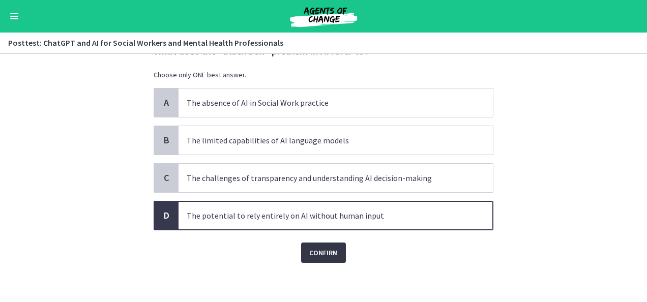
click at [310, 253] on span "Confirm" at bounding box center [323, 253] width 29 height 12
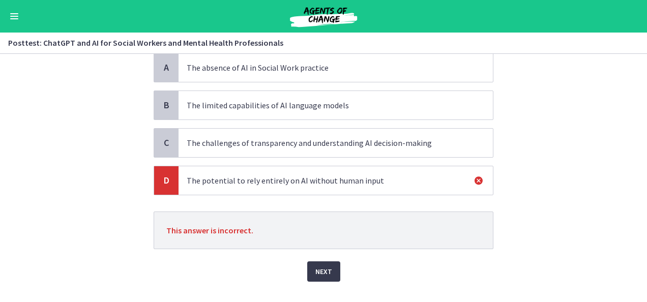
scroll to position [96, 0]
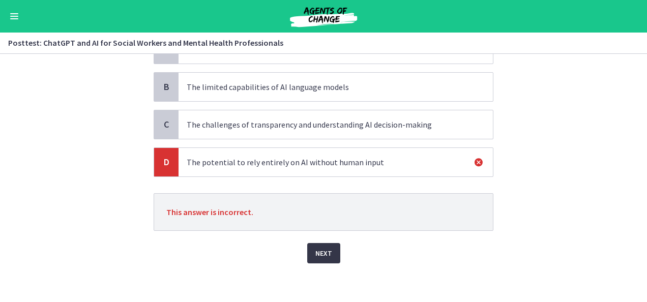
click at [320, 248] on span "Next" at bounding box center [324, 253] width 17 height 12
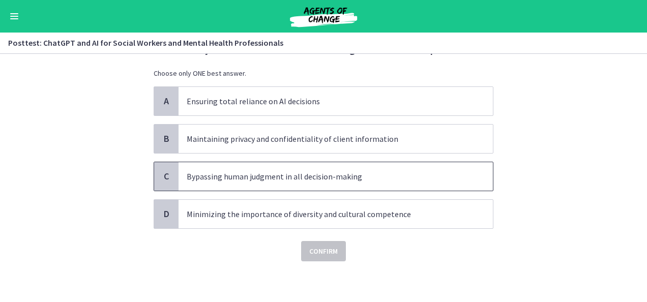
scroll to position [0, 0]
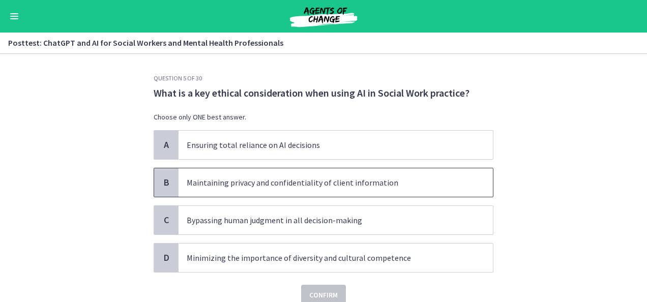
click at [282, 186] on p "Maintaining privacy and confidentiality of client information" at bounding box center [326, 183] width 278 height 12
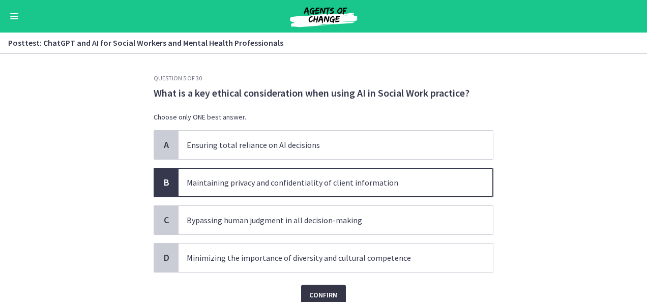
click at [318, 289] on span "Confirm" at bounding box center [323, 295] width 29 height 12
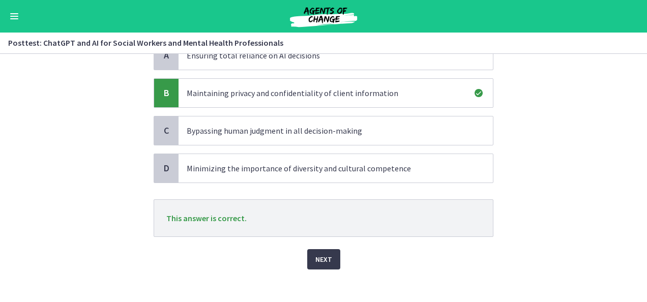
scroll to position [96, 0]
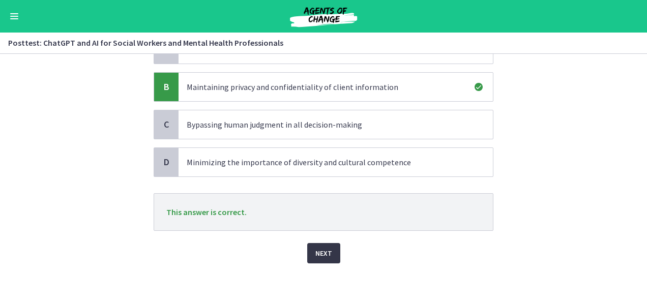
click at [326, 249] on span "Next" at bounding box center [324, 253] width 17 height 12
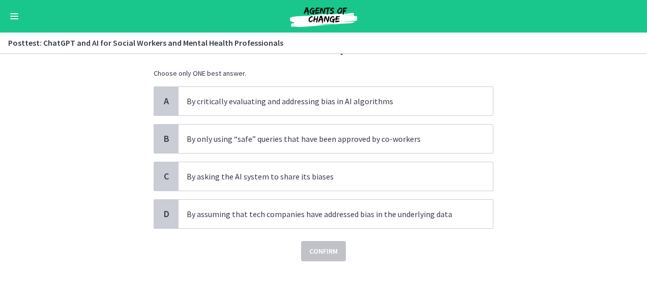
scroll to position [0, 0]
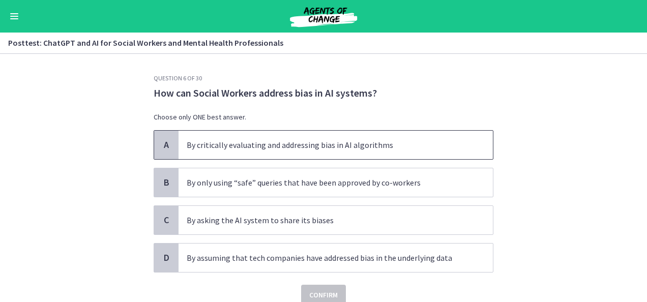
click at [272, 147] on p "By critically evaluating and addressing bias in AI algorithms" at bounding box center [326, 145] width 278 height 12
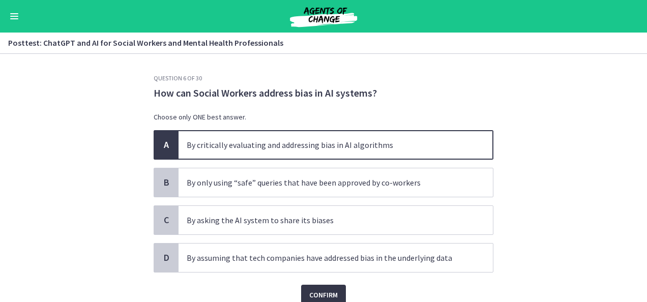
click at [315, 294] on span "Confirm" at bounding box center [323, 295] width 29 height 12
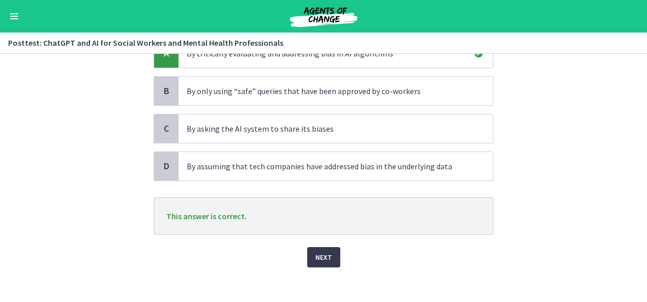
scroll to position [96, 0]
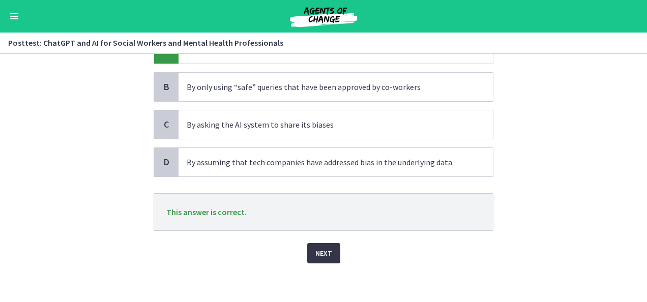
click at [333, 249] on button "Next" at bounding box center [323, 253] width 33 height 20
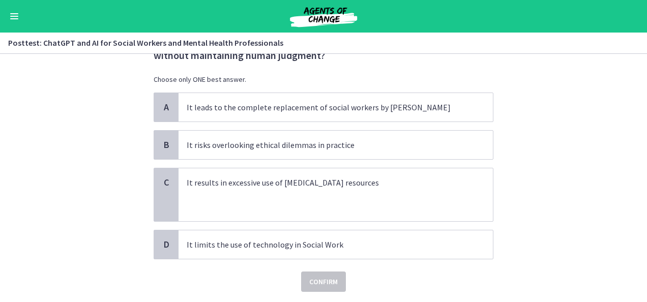
scroll to position [0, 0]
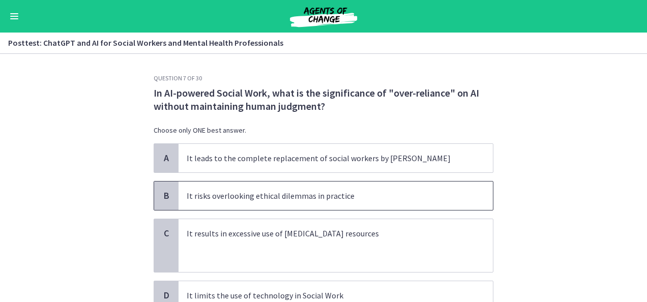
click at [297, 195] on p "It risks overlooking ethical dilemmas in practice" at bounding box center [326, 196] width 278 height 12
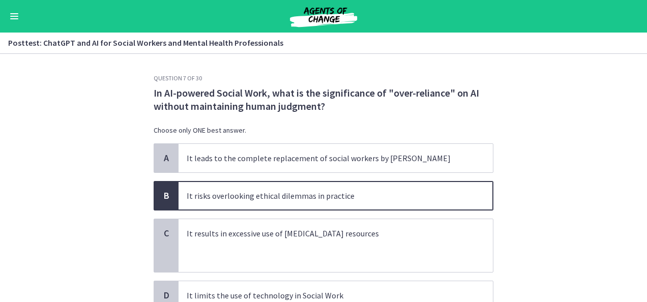
scroll to position [51, 0]
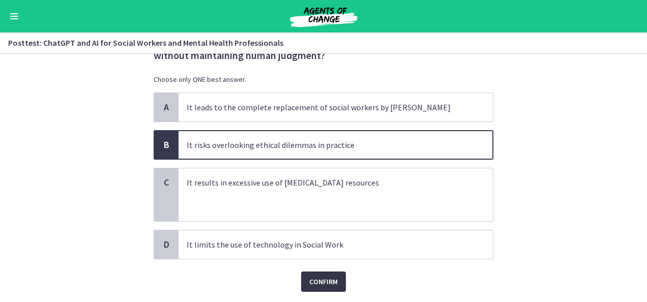
click at [320, 279] on span "Confirm" at bounding box center [323, 282] width 29 height 12
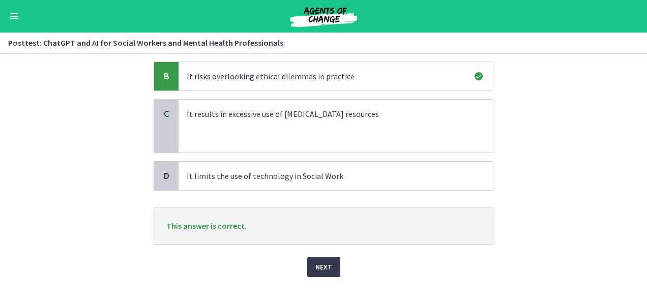
scroll to position [133, 0]
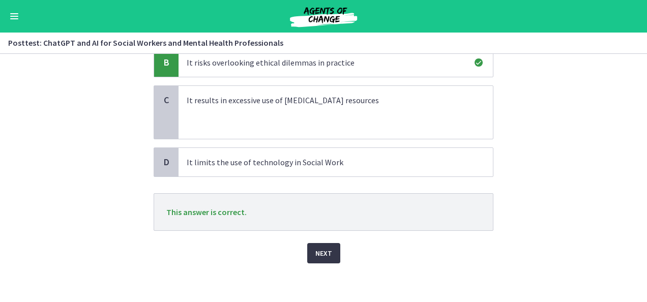
click at [327, 251] on span "Next" at bounding box center [324, 253] width 17 height 12
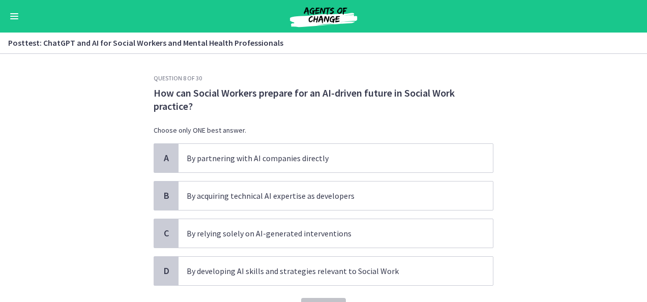
scroll to position [51, 0]
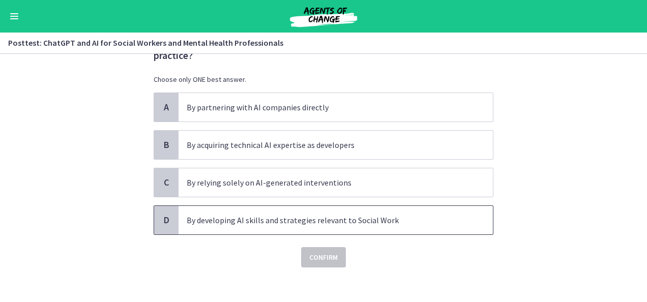
click at [293, 218] on p "By developing AI skills and strategies relevant to Social Work" at bounding box center [326, 220] width 278 height 12
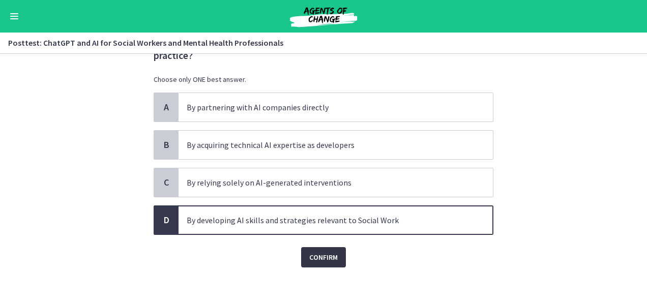
click at [321, 252] on span "Confirm" at bounding box center [323, 257] width 29 height 12
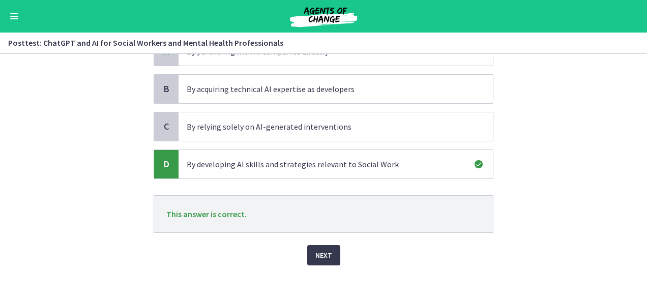
scroll to position [109, 0]
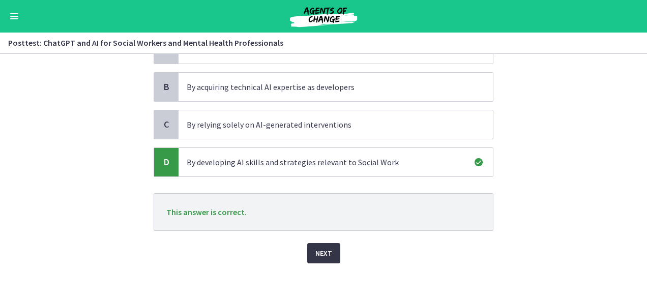
click at [316, 249] on span "Next" at bounding box center [324, 253] width 17 height 12
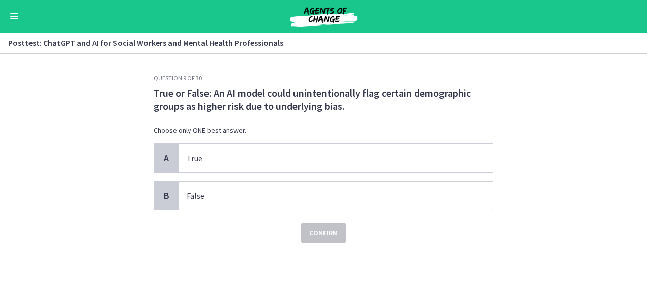
scroll to position [0, 0]
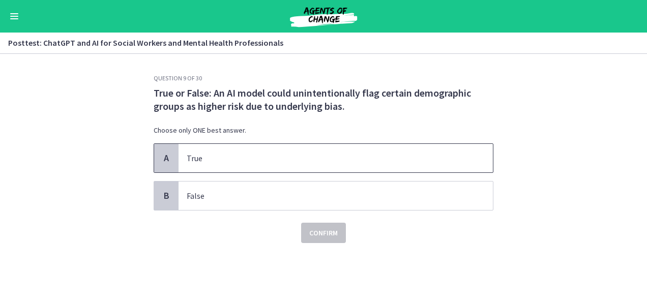
click at [206, 160] on p "True" at bounding box center [326, 158] width 278 height 12
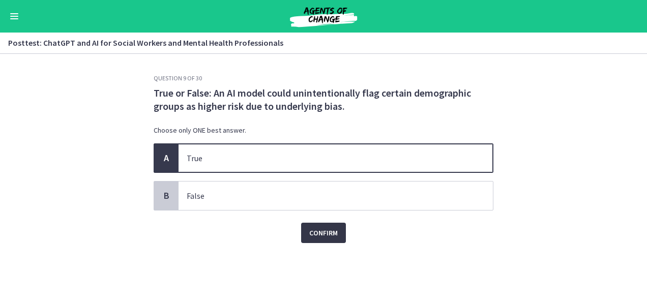
click at [318, 232] on span "Confirm" at bounding box center [323, 233] width 29 height 12
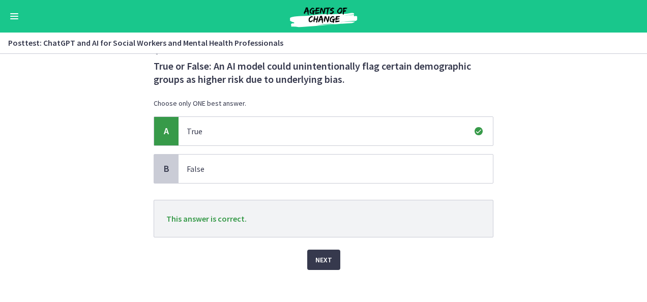
scroll to position [35, 0]
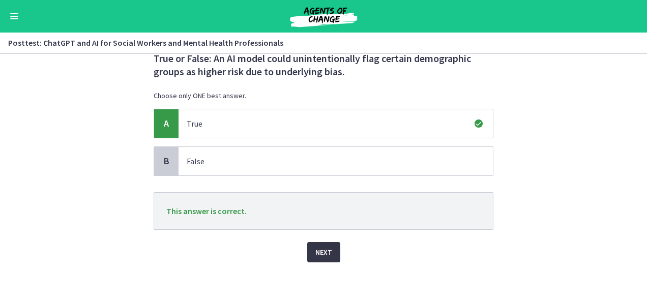
click at [325, 250] on span "Next" at bounding box center [324, 252] width 17 height 12
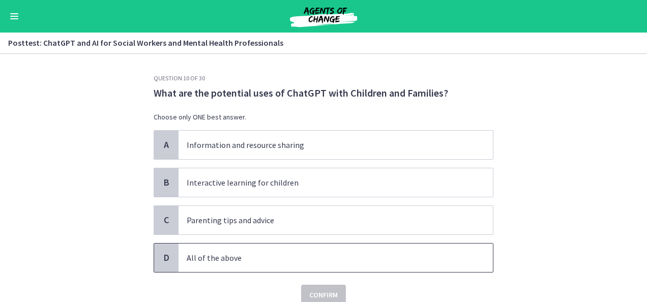
click at [194, 254] on p "All of the above" at bounding box center [326, 258] width 278 height 12
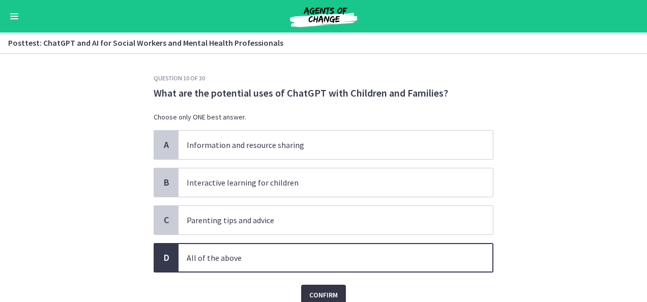
click at [315, 290] on span "Confirm" at bounding box center [323, 295] width 29 height 12
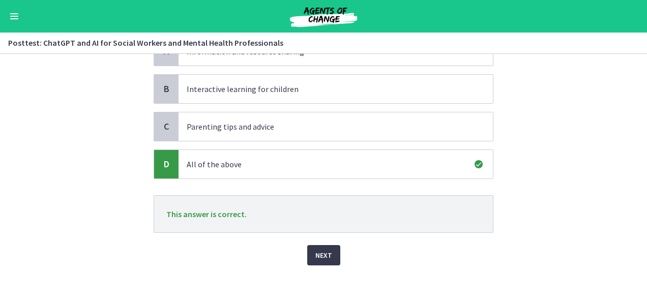
scroll to position [96, 0]
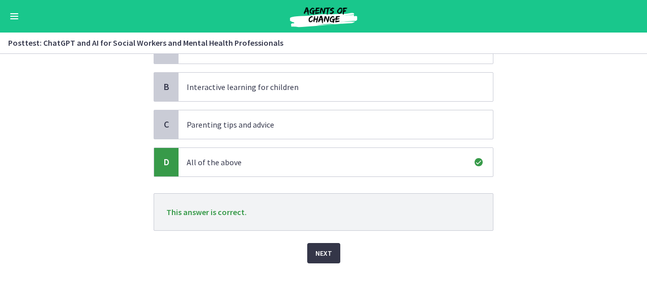
click at [317, 248] on span "Next" at bounding box center [324, 253] width 17 height 12
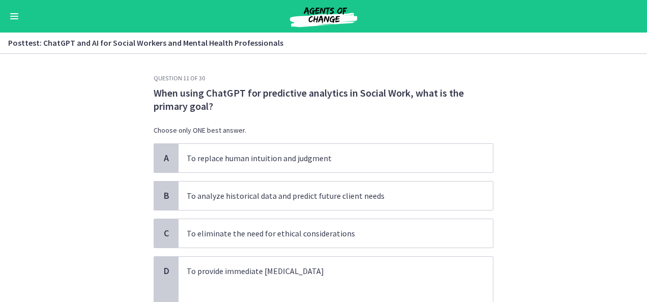
scroll to position [51, 0]
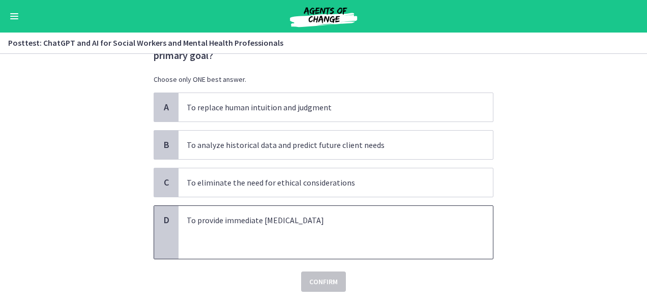
click at [218, 216] on p "To provide immediate [MEDICAL_DATA]" at bounding box center [326, 220] width 278 height 12
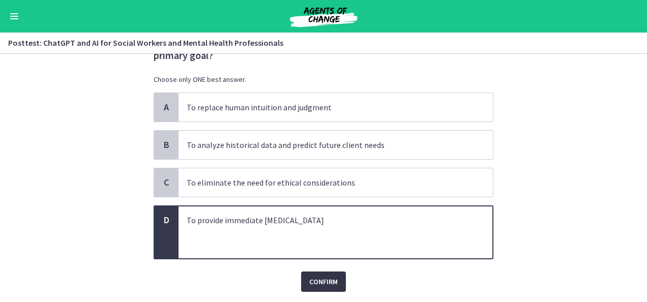
click at [312, 278] on span "Confirm" at bounding box center [323, 282] width 29 height 12
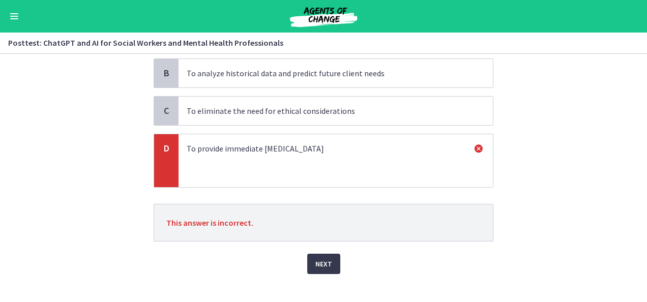
scroll to position [133, 0]
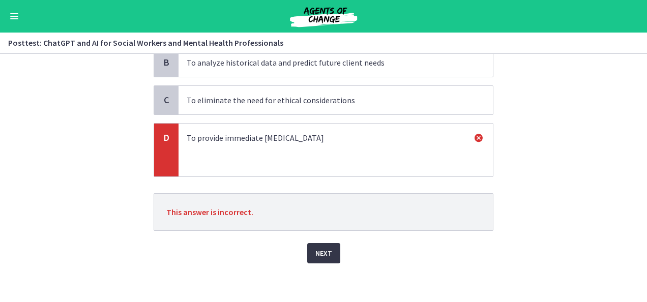
click at [316, 247] on span "Next" at bounding box center [324, 253] width 17 height 12
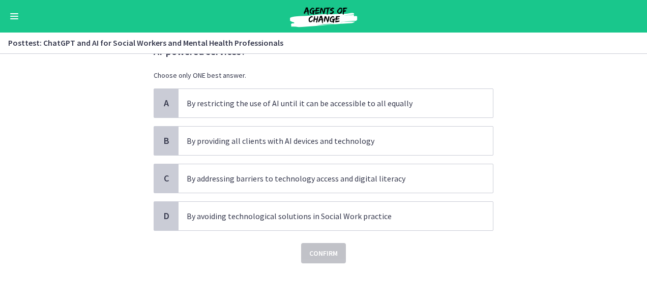
scroll to position [55, 0]
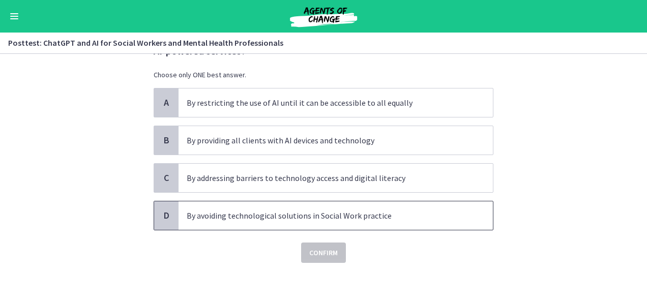
click at [324, 208] on span "By avoiding technological solutions in Social Work practice" at bounding box center [336, 216] width 315 height 29
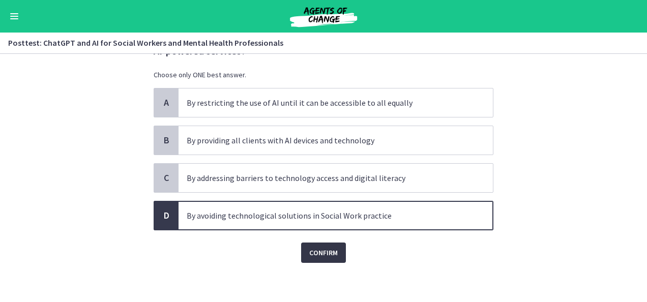
click at [327, 253] on span "Confirm" at bounding box center [323, 253] width 29 height 12
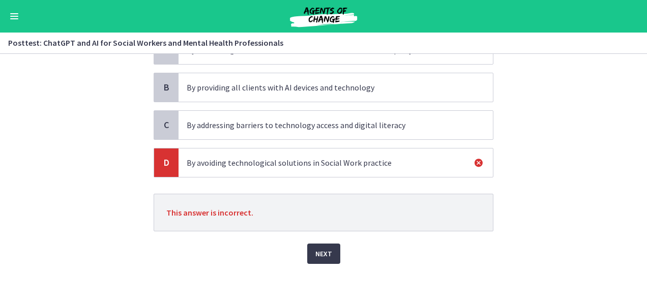
scroll to position [109, 0]
click at [318, 248] on span "Next" at bounding box center [324, 253] width 17 height 12
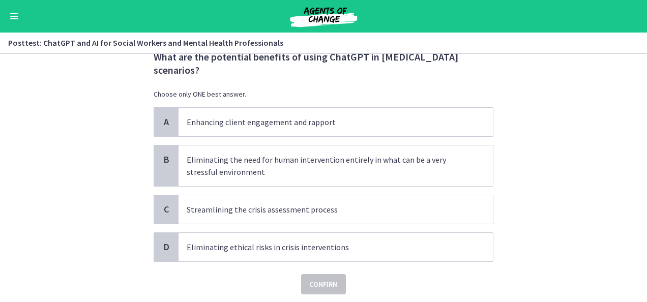
scroll to position [51, 0]
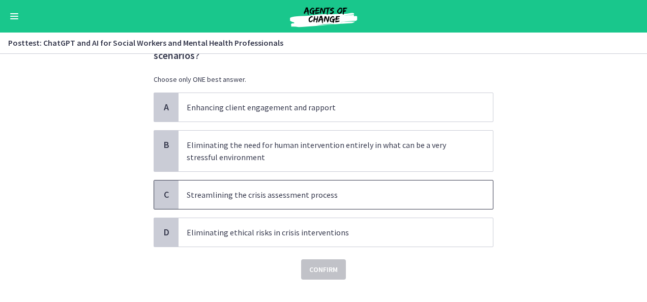
click at [281, 198] on p "Streamlining the crisis assessment process" at bounding box center [326, 195] width 278 height 12
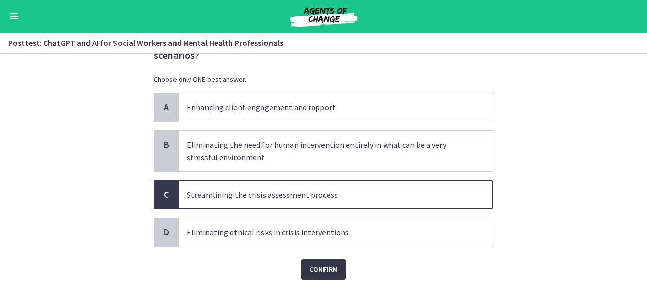
click at [311, 269] on span "Confirm" at bounding box center [323, 270] width 29 height 12
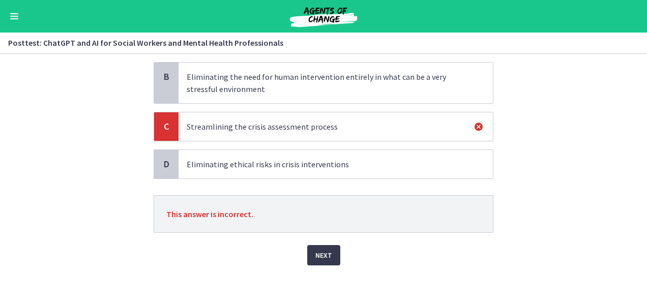
scroll to position [121, 0]
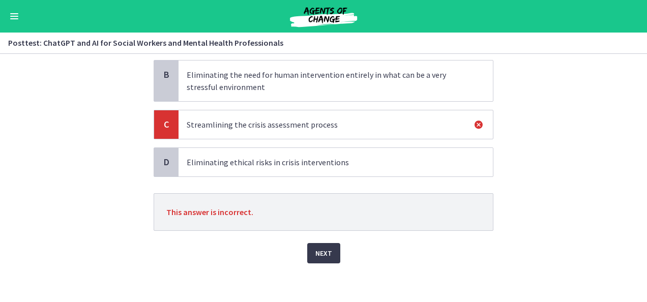
click at [474, 119] on icon at bounding box center [479, 125] width 12 height 12
drag, startPoint x: 476, startPoint y: 124, endPoint x: 464, endPoint y: 136, distance: 16.9
click at [476, 123] on icon at bounding box center [479, 125] width 12 height 12
click at [322, 247] on span "Next" at bounding box center [324, 253] width 17 height 12
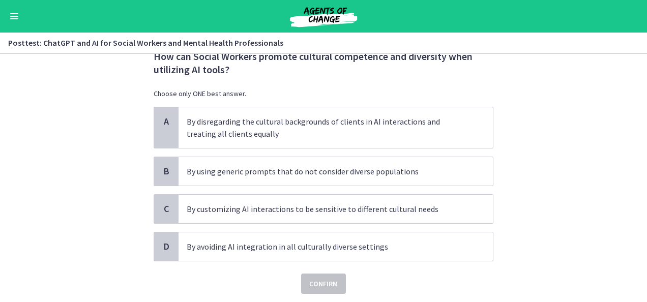
scroll to position [51, 0]
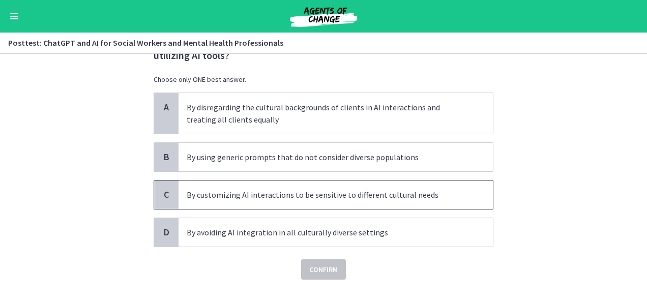
click at [403, 190] on p "By customizing AI interactions to be sensitive to different cultural needs" at bounding box center [326, 195] width 278 height 12
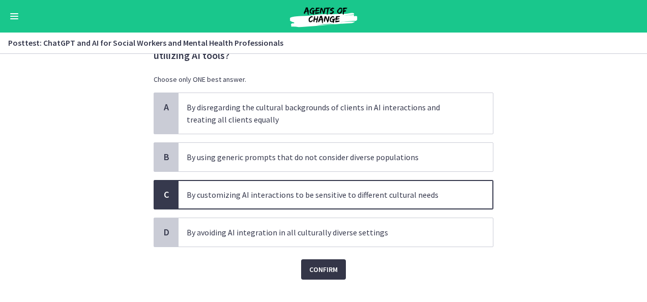
click at [332, 265] on span "Confirm" at bounding box center [323, 270] width 29 height 12
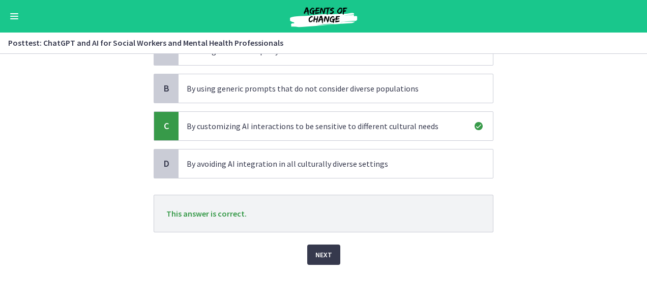
scroll to position [121, 0]
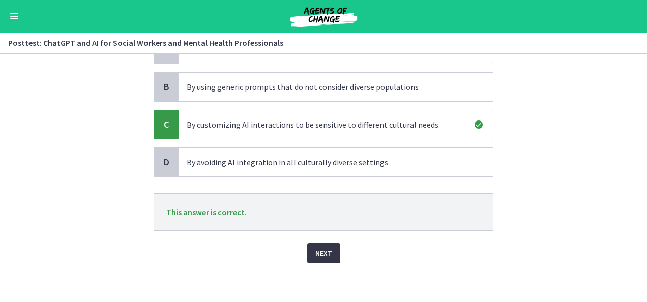
click at [324, 252] on span "Next" at bounding box center [324, 253] width 17 height 12
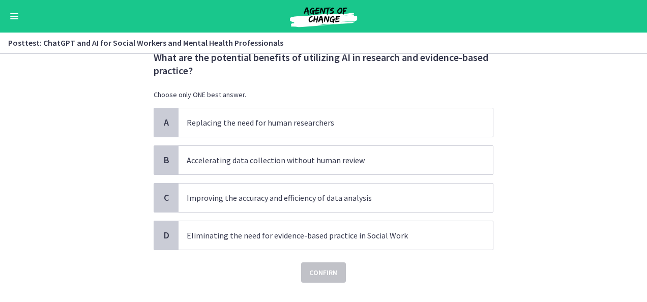
scroll to position [51, 0]
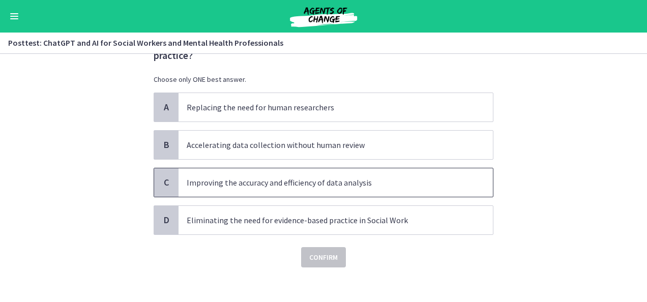
click at [345, 183] on p "Improving the accuracy and efficiency of data analysis" at bounding box center [326, 183] width 278 height 12
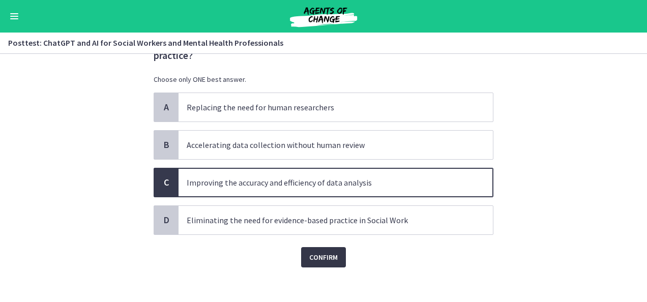
click at [323, 254] on span "Confirm" at bounding box center [323, 257] width 29 height 12
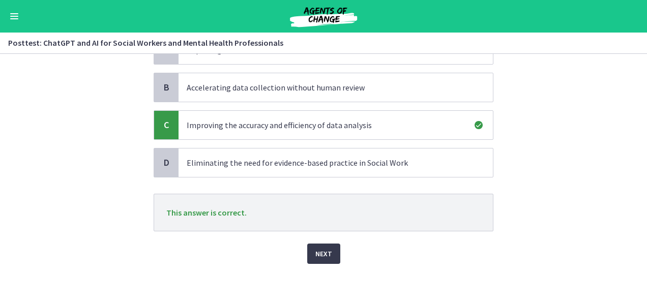
scroll to position [109, 0]
click at [323, 250] on span "Next" at bounding box center [324, 253] width 17 height 12
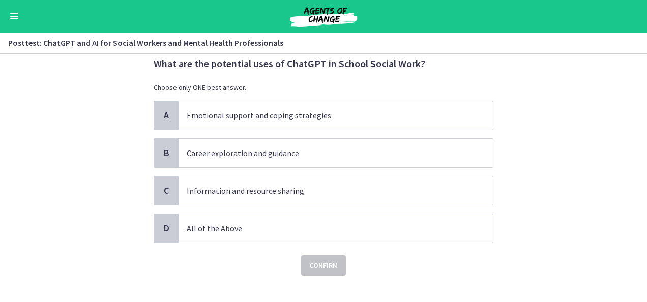
scroll to position [42, 0]
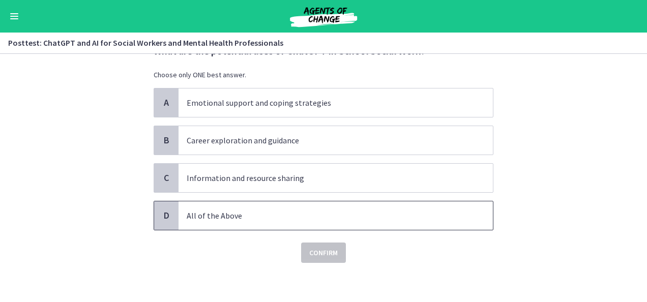
click at [212, 213] on p "All of the Above" at bounding box center [326, 216] width 278 height 12
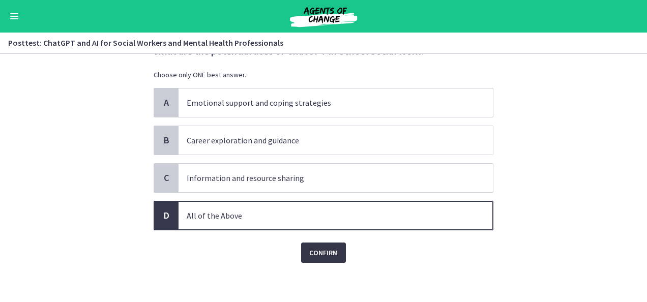
click at [309, 248] on span "Confirm" at bounding box center [323, 253] width 29 height 12
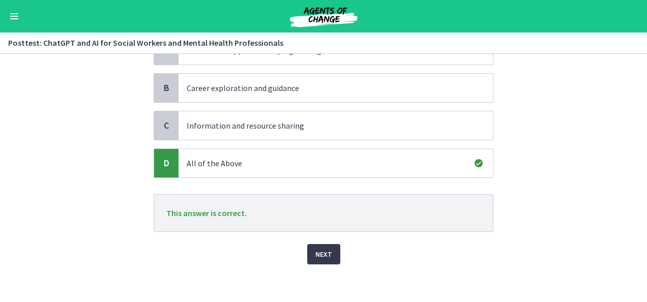
scroll to position [96, 0]
click at [316, 251] on span "Next" at bounding box center [324, 253] width 17 height 12
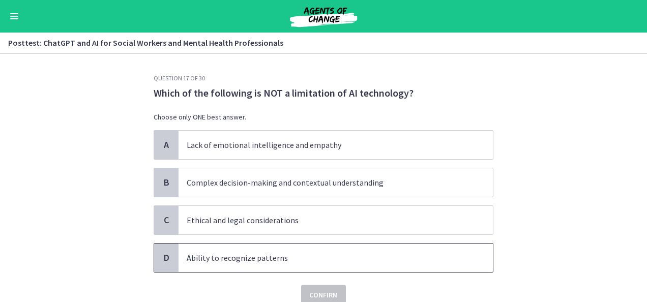
click at [243, 254] on p "Ability to recognize patterns" at bounding box center [326, 258] width 278 height 12
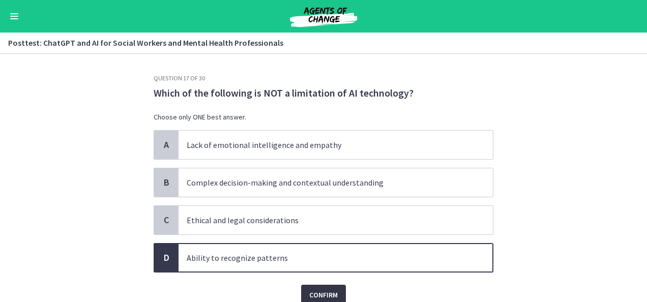
click at [316, 295] on span "Confirm" at bounding box center [323, 295] width 29 height 12
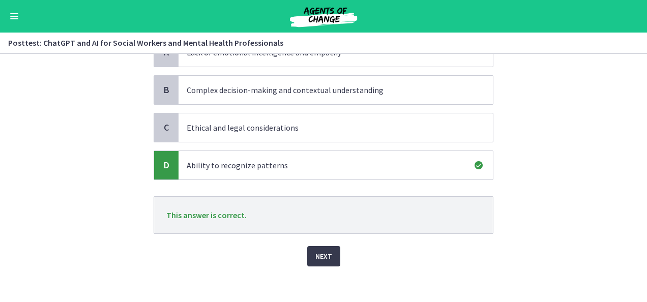
scroll to position [96, 0]
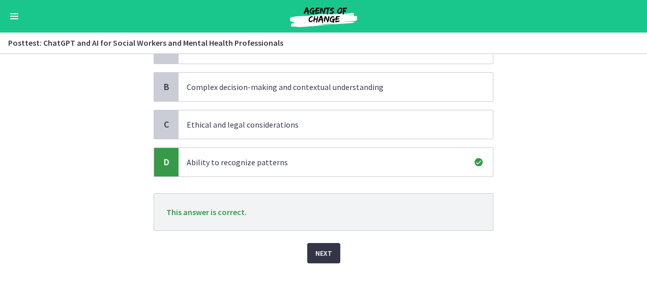
click at [317, 249] on span "Next" at bounding box center [324, 253] width 17 height 12
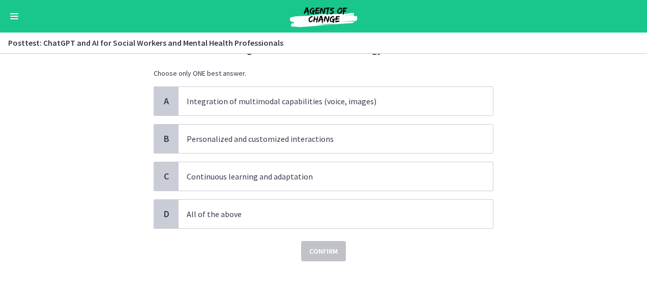
scroll to position [0, 0]
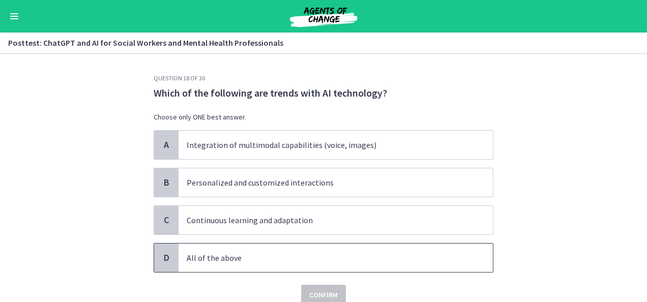
click at [221, 258] on p "All of the above" at bounding box center [326, 258] width 278 height 12
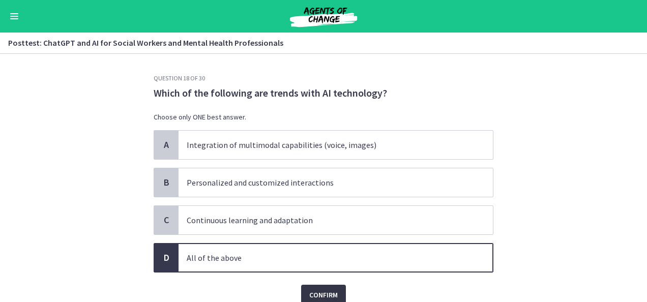
click at [309, 289] on span "Confirm" at bounding box center [323, 295] width 29 height 12
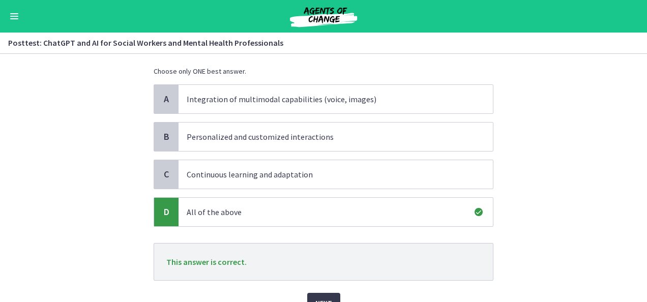
scroll to position [96, 0]
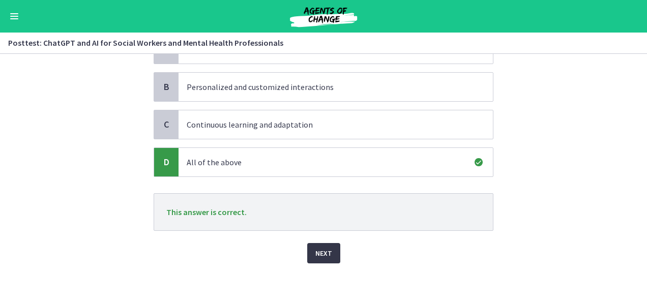
click at [322, 248] on span "Next" at bounding box center [324, 253] width 17 height 12
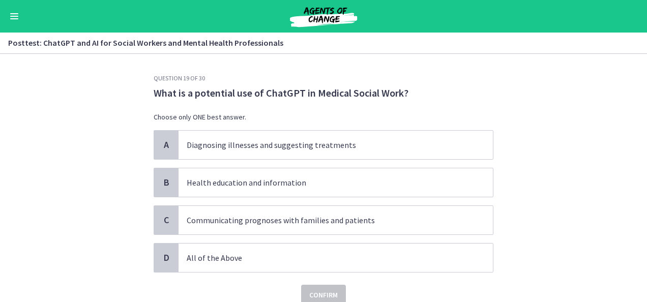
scroll to position [42, 0]
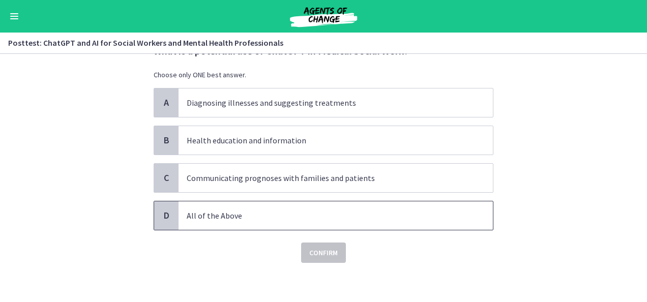
click at [195, 218] on p "All of the Above" at bounding box center [326, 216] width 278 height 12
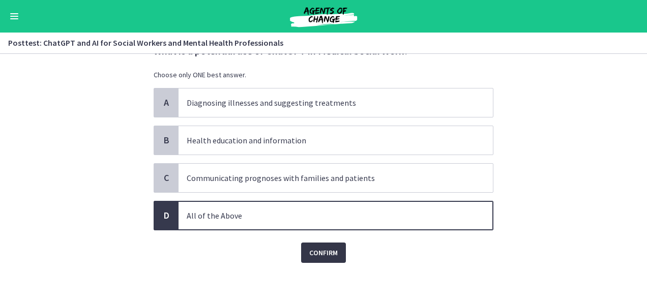
click at [320, 257] on span "Confirm" at bounding box center [323, 253] width 29 height 12
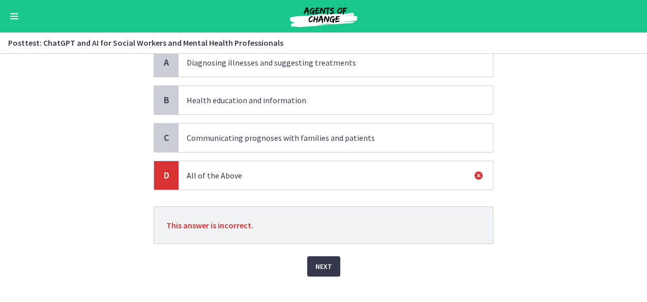
scroll to position [96, 0]
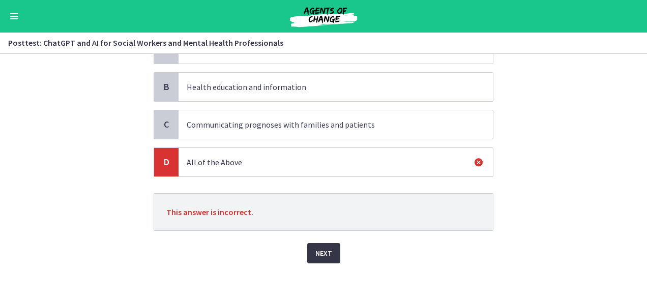
click at [323, 251] on span "Next" at bounding box center [324, 253] width 17 height 12
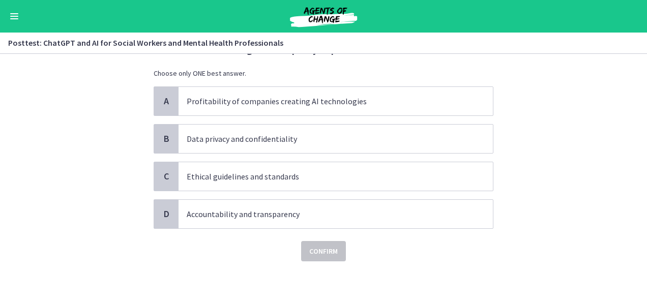
scroll to position [0, 0]
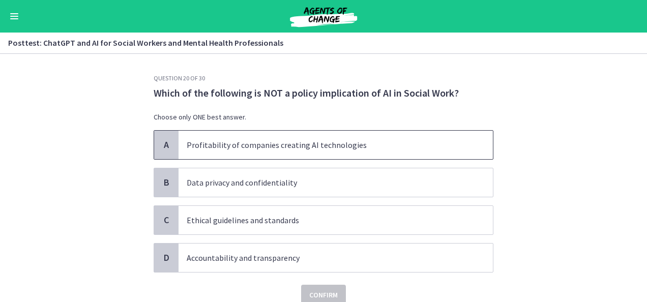
click at [276, 145] on p "Profitability of companies creating AI technologies" at bounding box center [326, 145] width 278 height 12
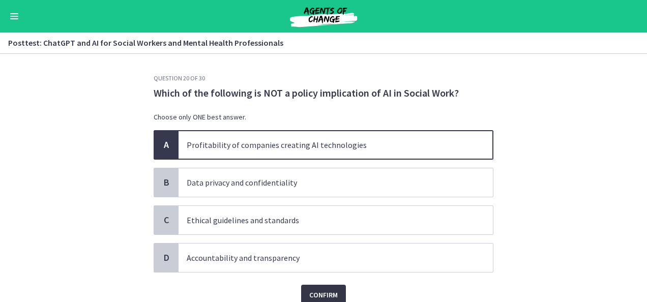
click at [315, 292] on span "Confirm" at bounding box center [323, 295] width 29 height 12
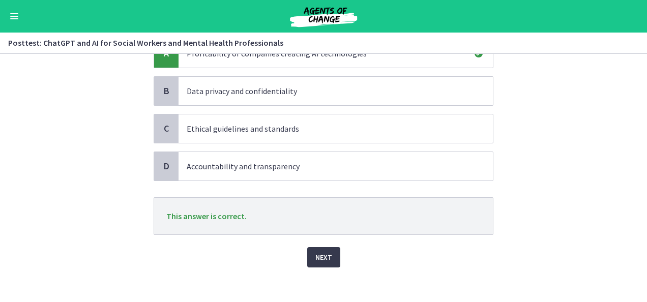
scroll to position [96, 0]
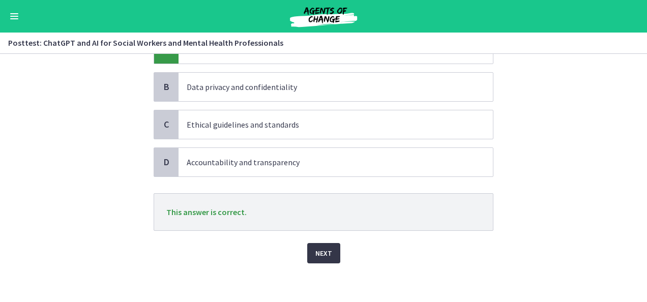
click at [323, 251] on span "Next" at bounding box center [324, 253] width 17 height 12
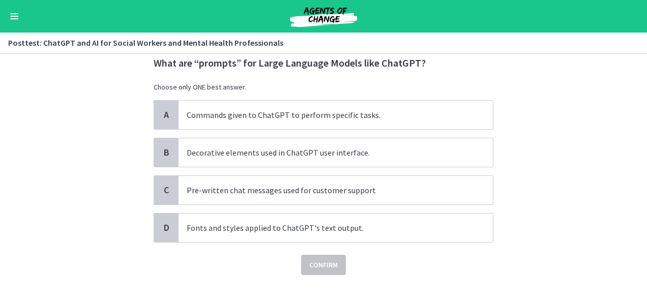
scroll to position [42, 0]
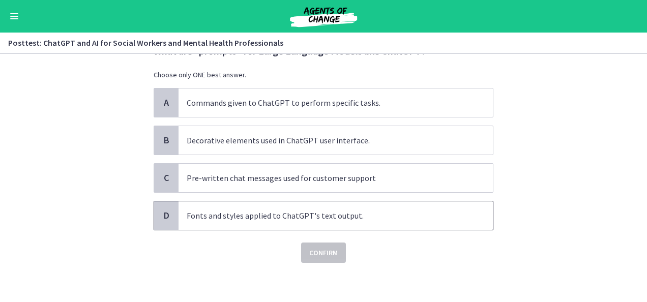
click at [232, 213] on p "Fonts and styles applied to ChatGPT's text output." at bounding box center [326, 216] width 278 height 12
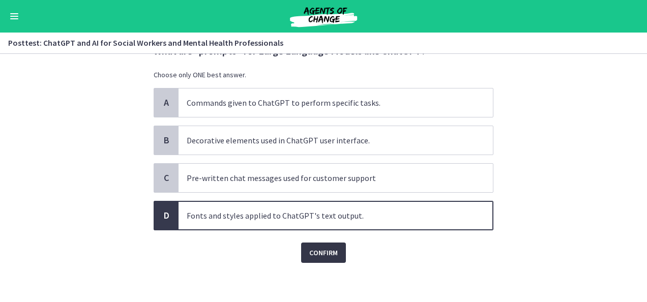
click at [321, 254] on span "Confirm" at bounding box center [323, 253] width 29 height 12
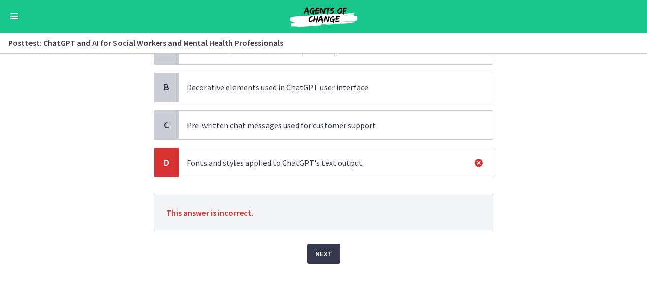
scroll to position [96, 0]
click at [325, 251] on span "Next" at bounding box center [324, 253] width 17 height 12
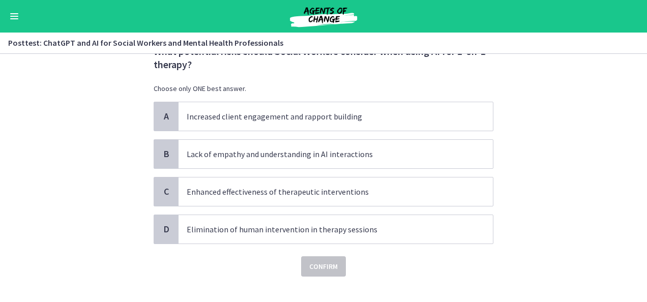
scroll to position [51, 0]
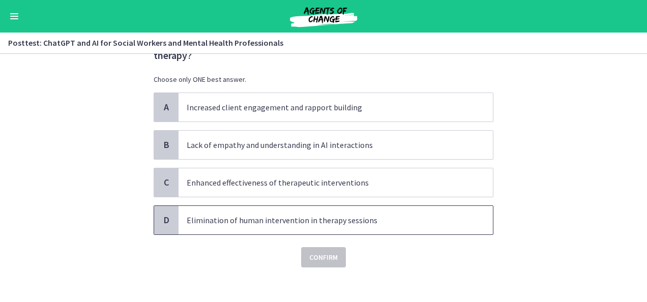
click at [324, 215] on p "Elimination of human intervention in therapy sessions" at bounding box center [326, 220] width 278 height 12
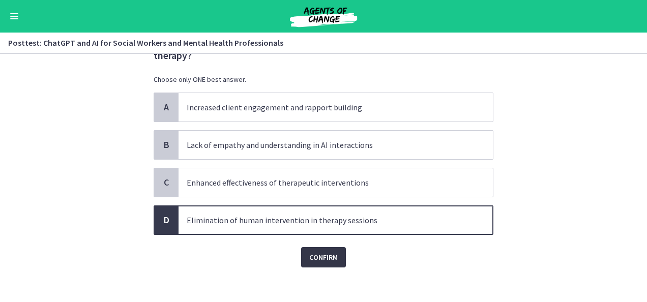
click at [327, 253] on span "Confirm" at bounding box center [323, 257] width 29 height 12
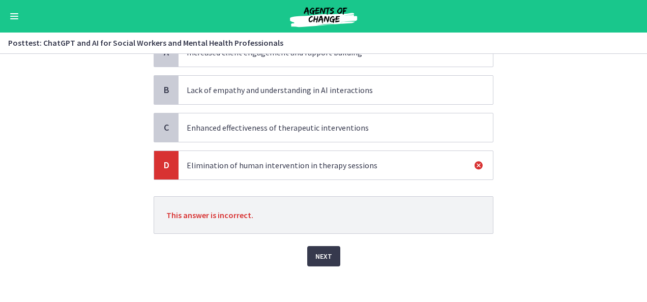
scroll to position [109, 0]
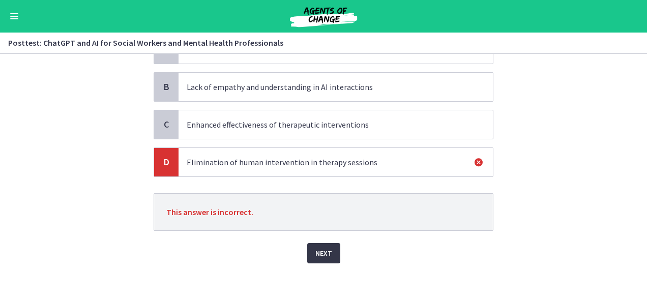
click at [319, 250] on span "Next" at bounding box center [324, 253] width 17 height 12
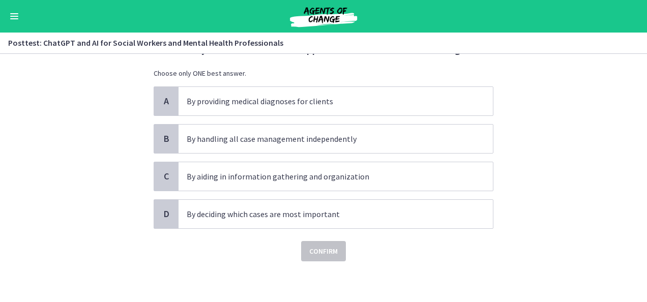
scroll to position [0, 0]
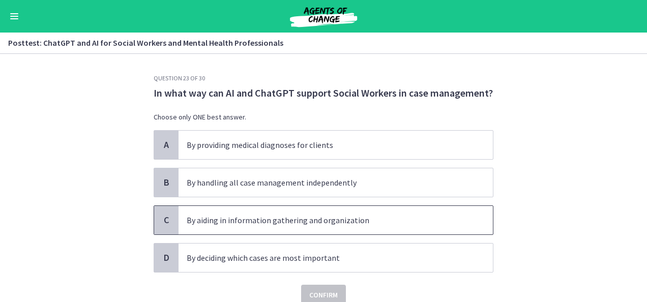
click at [327, 218] on p "By aiding in information gathering and organization" at bounding box center [326, 220] width 278 height 12
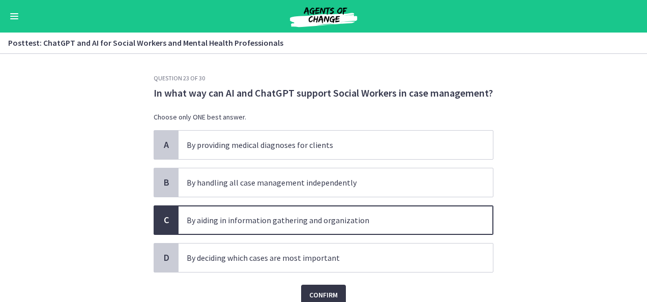
click at [328, 292] on span "Confirm" at bounding box center [323, 295] width 29 height 12
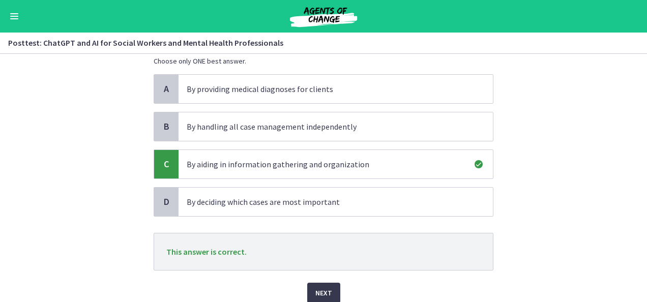
scroll to position [96, 0]
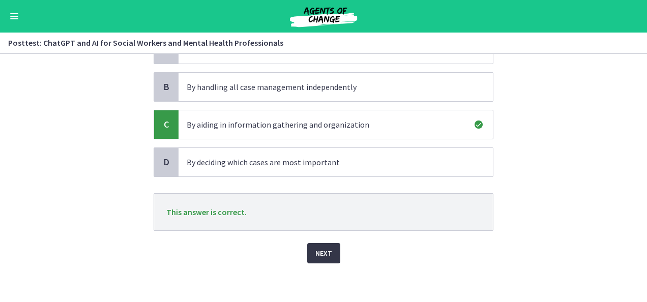
click at [324, 253] on span "Next" at bounding box center [324, 253] width 17 height 12
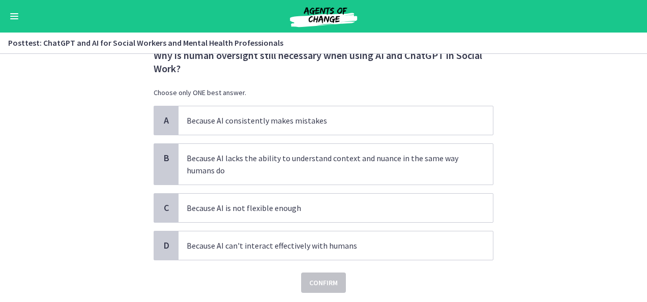
scroll to position [51, 0]
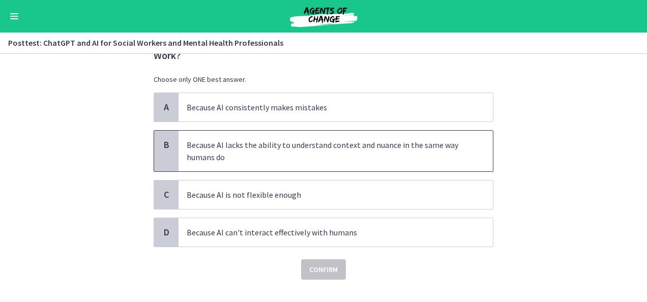
click at [302, 152] on p "Because AI lacks the ability to understand context and nuance in the same way h…" at bounding box center [326, 151] width 278 height 24
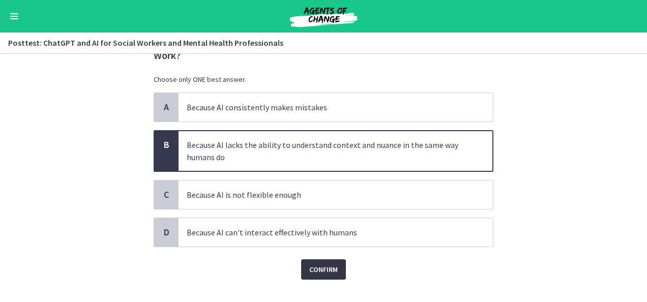
click at [320, 269] on span "Confirm" at bounding box center [323, 270] width 29 height 12
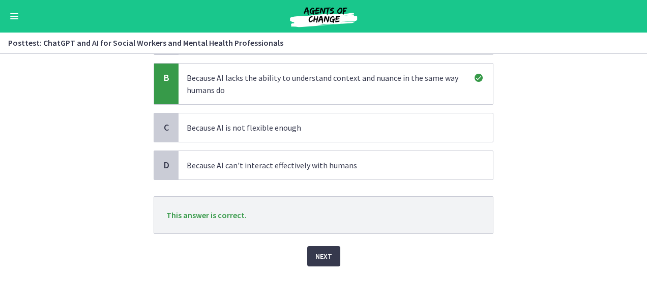
scroll to position [121, 0]
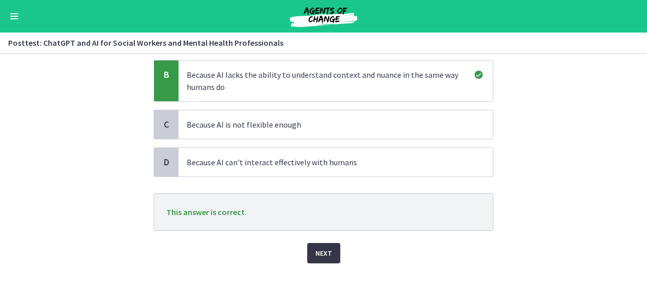
click at [316, 253] on span "Next" at bounding box center [324, 253] width 17 height 12
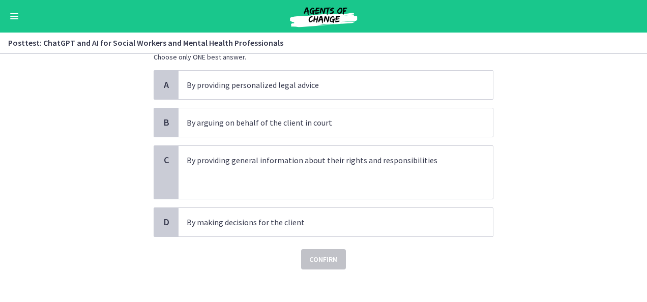
scroll to position [80, 0]
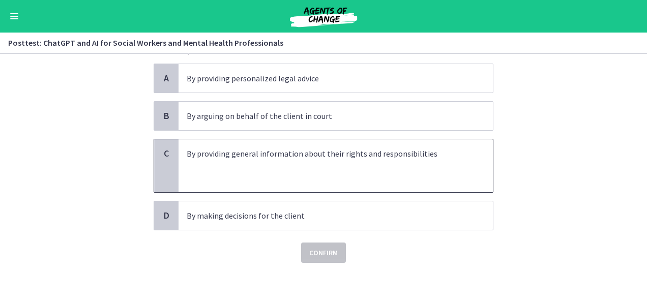
click at [307, 155] on p "By providing general information about their rights and responsibilities" at bounding box center [326, 154] width 278 height 12
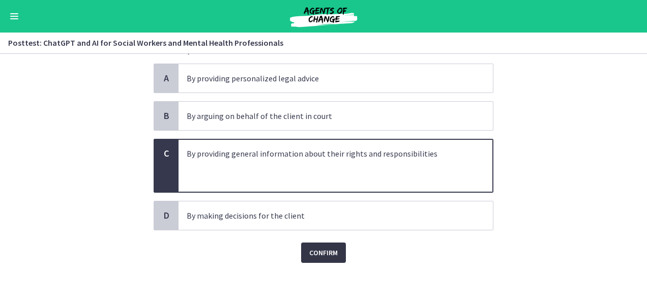
click at [329, 248] on span "Confirm" at bounding box center [323, 253] width 29 height 12
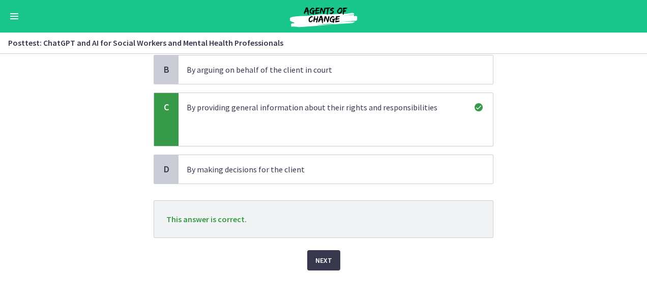
scroll to position [133, 0]
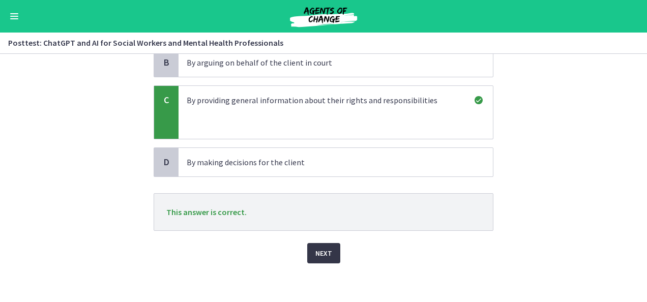
click at [324, 252] on span "Next" at bounding box center [324, 253] width 17 height 12
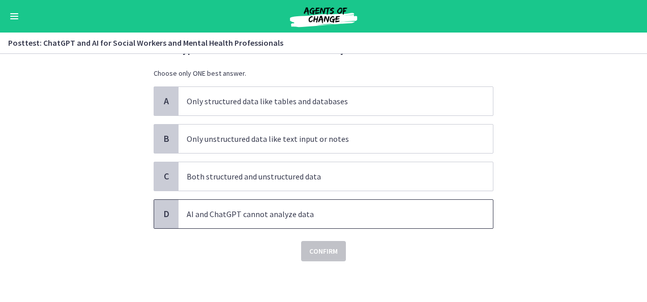
scroll to position [0, 0]
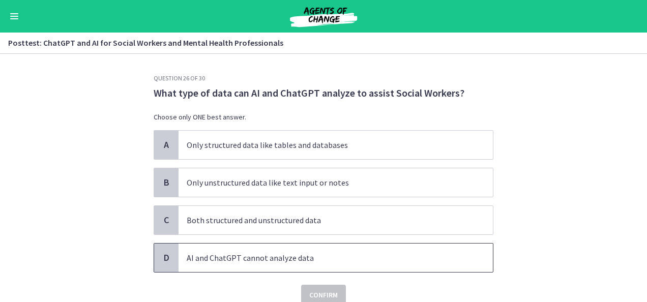
click at [212, 257] on p "AI and ChatGPT cannot analyze data" at bounding box center [326, 258] width 278 height 12
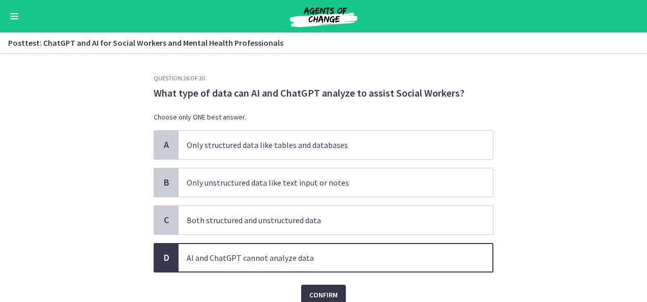
click at [317, 292] on span "Confirm" at bounding box center [323, 295] width 29 height 12
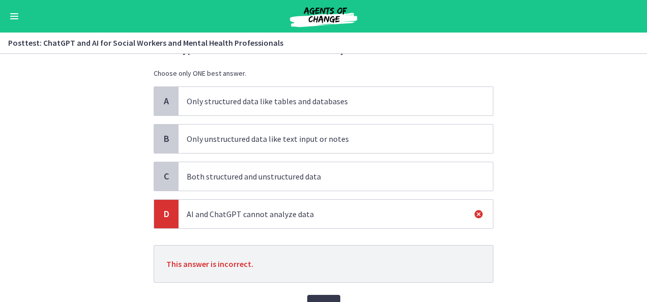
scroll to position [96, 0]
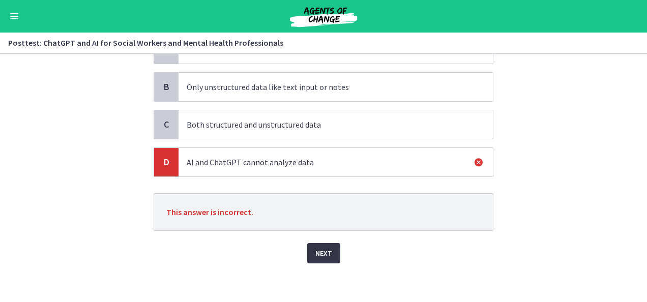
click at [325, 250] on span "Next" at bounding box center [324, 253] width 17 height 12
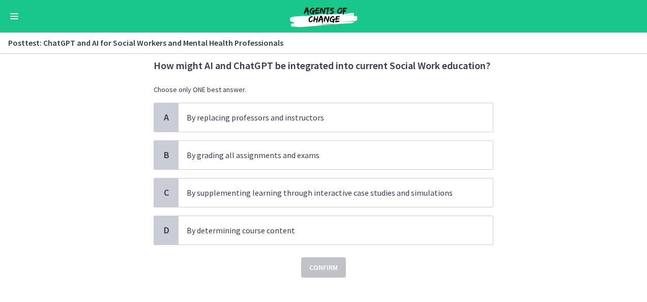
scroll to position [42, 0]
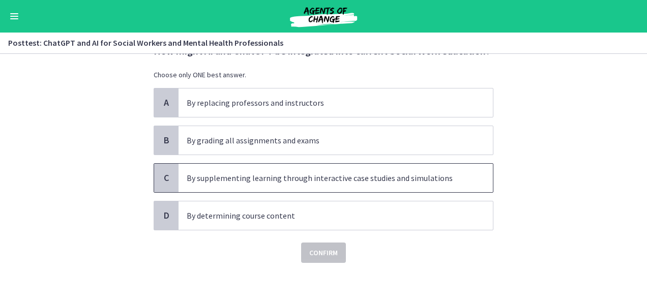
click at [267, 179] on p "By supplementing learning through interactive case studies and simulations" at bounding box center [326, 178] width 278 height 12
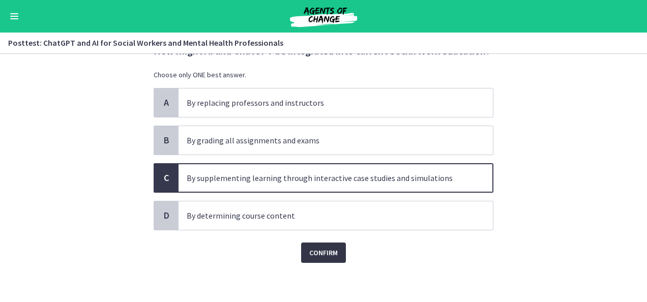
click at [319, 251] on span "Confirm" at bounding box center [323, 253] width 29 height 12
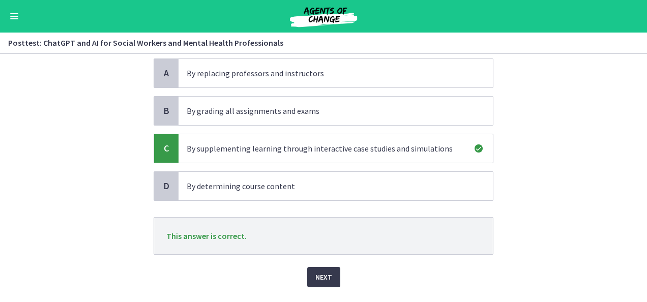
scroll to position [96, 0]
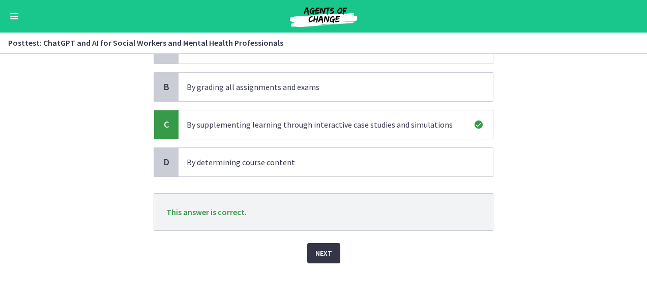
click at [320, 247] on span "Next" at bounding box center [324, 253] width 17 height 12
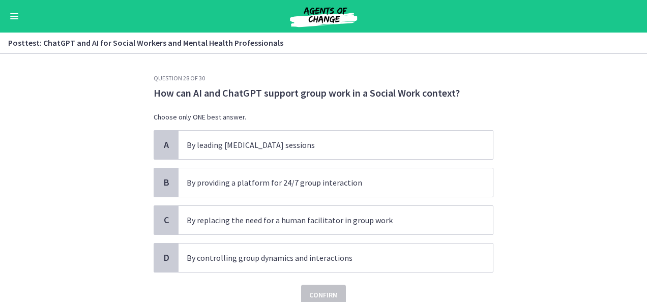
scroll to position [42, 0]
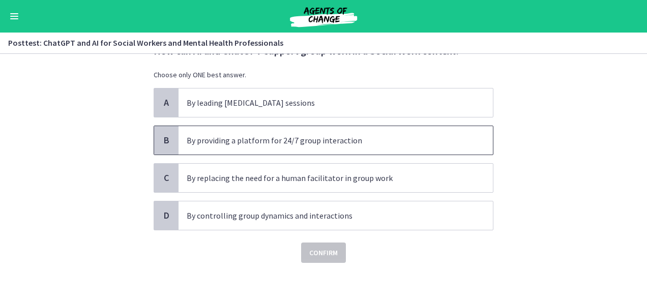
click at [253, 138] on p "By providing a platform for 24/7 group interaction" at bounding box center [326, 140] width 278 height 12
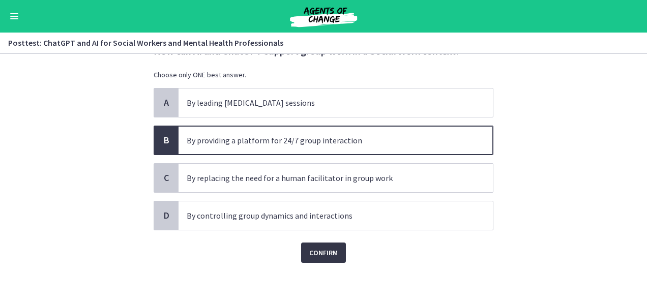
click at [318, 249] on span "Confirm" at bounding box center [323, 253] width 29 height 12
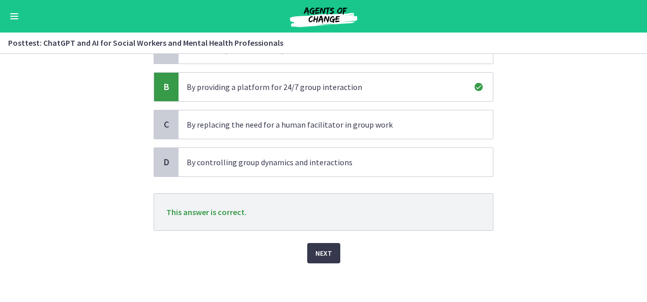
scroll to position [96, 0]
click at [328, 248] on span "Next" at bounding box center [324, 253] width 17 height 12
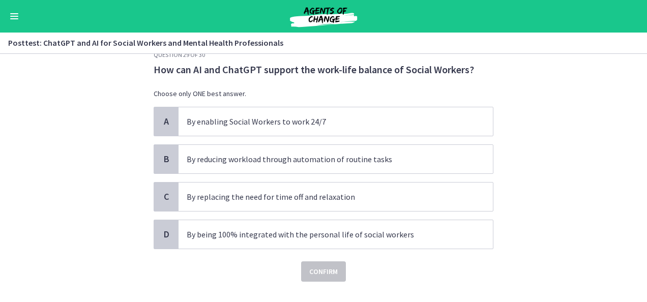
scroll to position [42, 0]
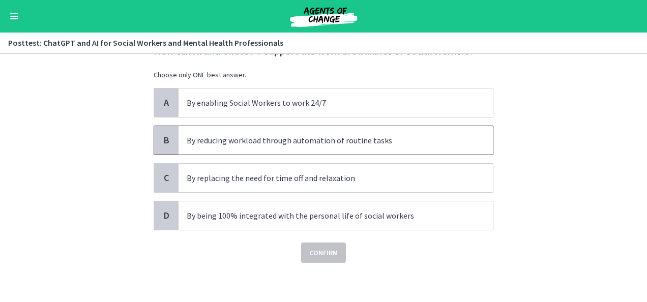
click at [327, 141] on p "By reducing workload through automation of routine tasks" at bounding box center [326, 140] width 278 height 12
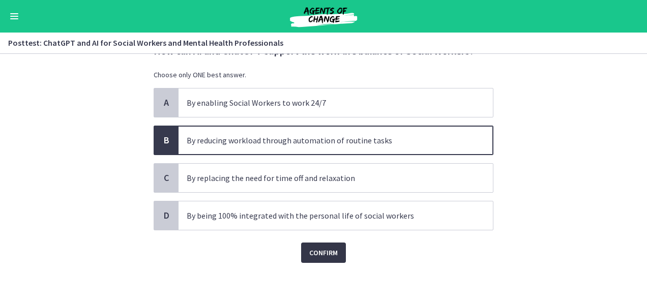
click at [323, 249] on span "Confirm" at bounding box center [323, 253] width 29 height 12
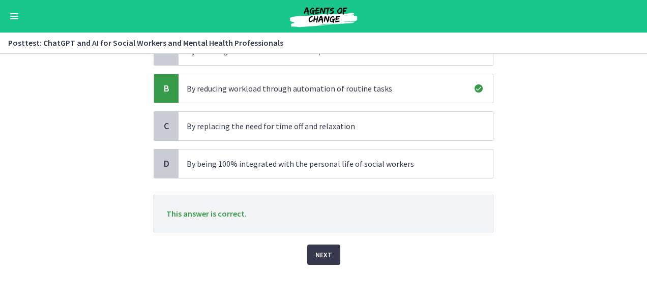
scroll to position [96, 0]
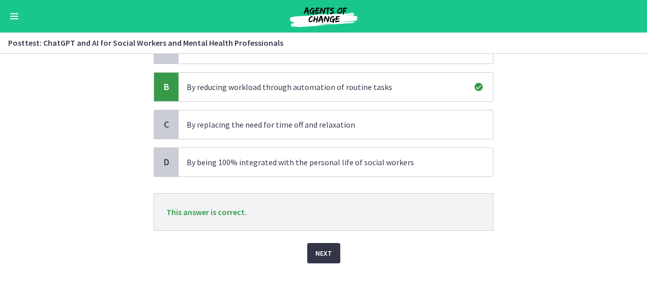
click at [326, 249] on span "Next" at bounding box center [324, 253] width 17 height 12
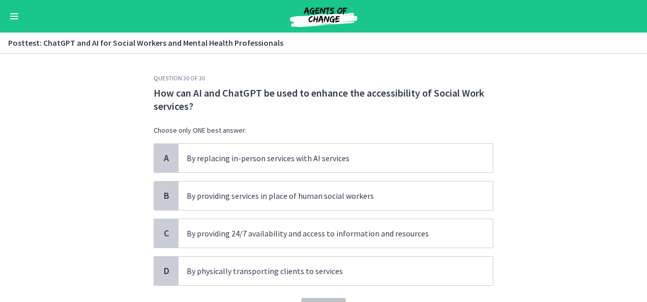
scroll to position [51, 0]
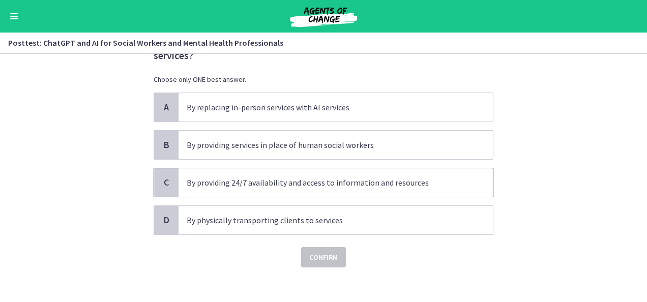
click at [359, 180] on p "By providing 24/7 availability and access to information and resources" at bounding box center [326, 183] width 278 height 12
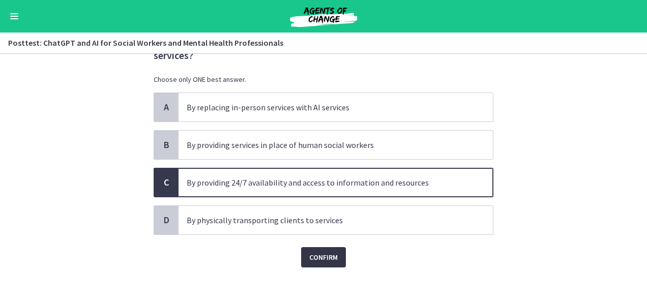
click at [325, 259] on span "Confirm" at bounding box center [323, 257] width 29 height 12
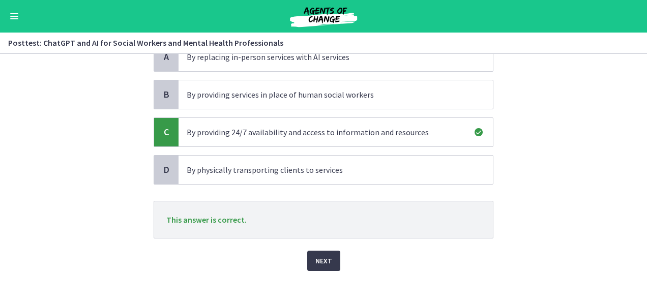
scroll to position [102, 0]
click at [320, 259] on span "Next" at bounding box center [324, 260] width 17 height 12
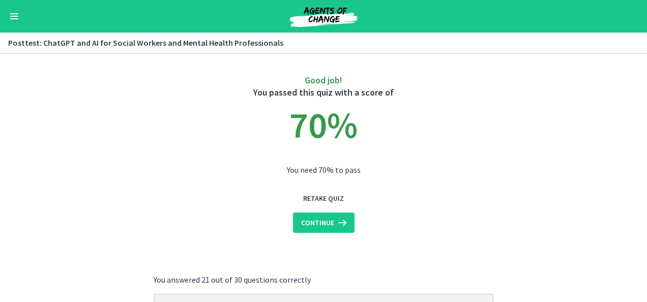
click at [311, 211] on div "Retake Quiz Continue" at bounding box center [324, 210] width 62 height 45
click at [318, 220] on span "Continue" at bounding box center [317, 223] width 33 height 12
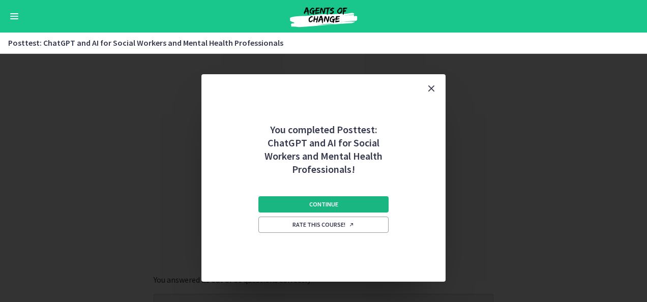
click at [325, 203] on span "Continue" at bounding box center [323, 205] width 29 height 8
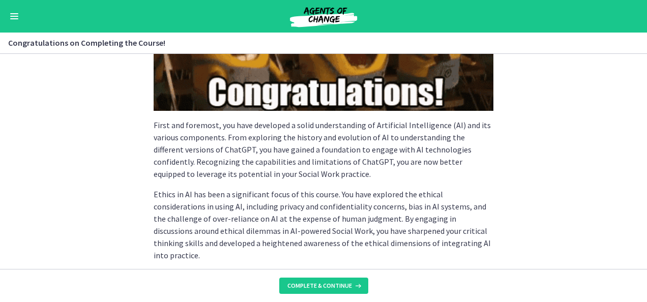
scroll to position [204, 0]
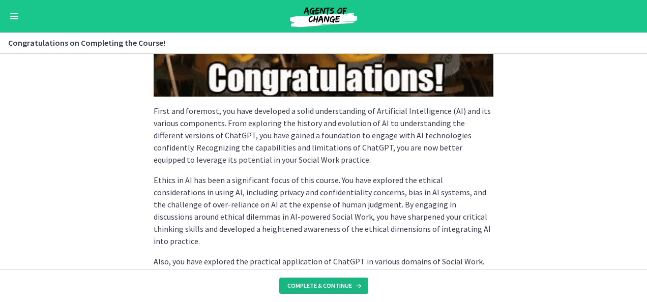
click at [302, 284] on span "Complete & continue" at bounding box center [320, 286] width 65 height 8
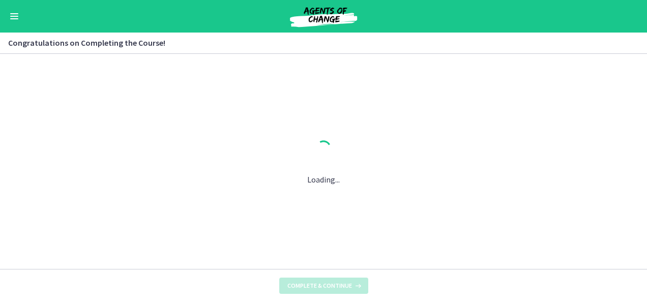
scroll to position [0, 0]
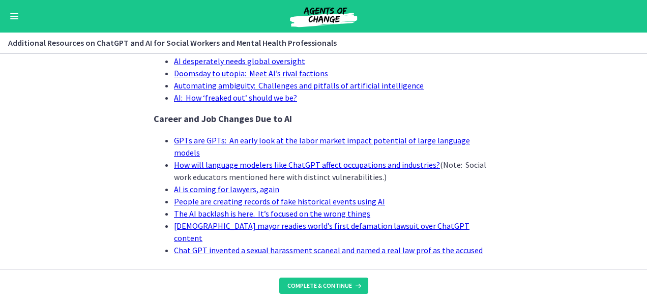
scroll to position [1085, 0]
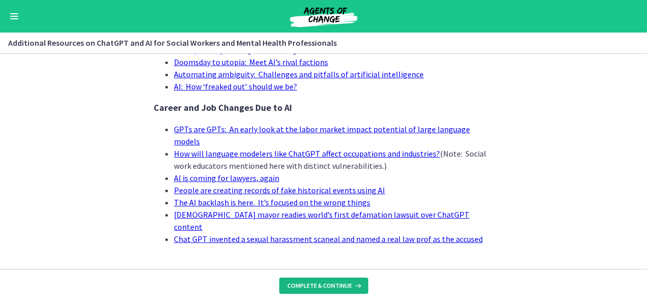
click at [304, 287] on span "Complete & continue" at bounding box center [320, 286] width 65 height 8
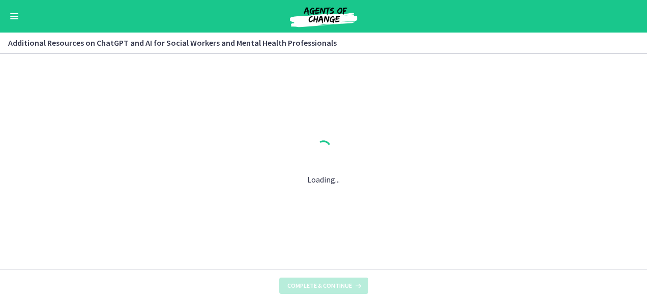
scroll to position [0, 0]
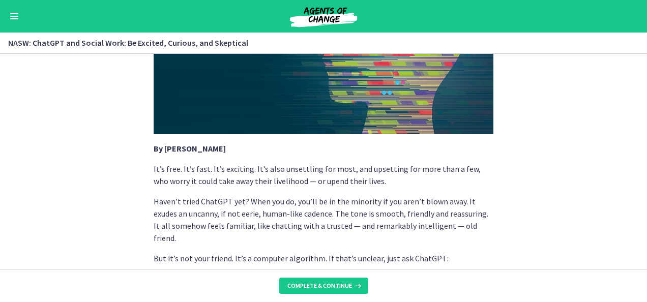
scroll to position [153, 0]
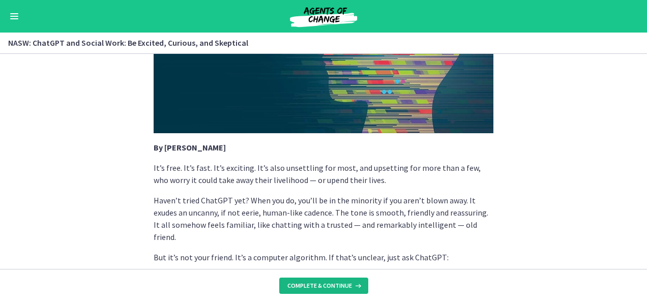
click at [339, 287] on span "Complete & continue" at bounding box center [320, 286] width 65 height 8
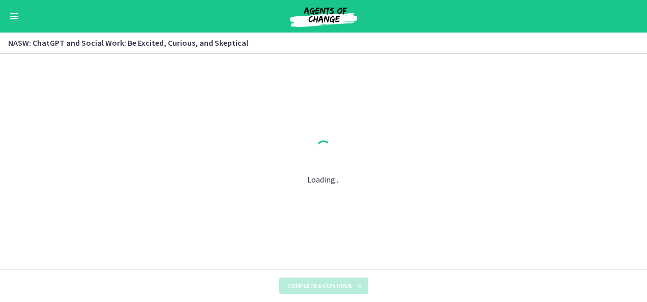
scroll to position [0, 0]
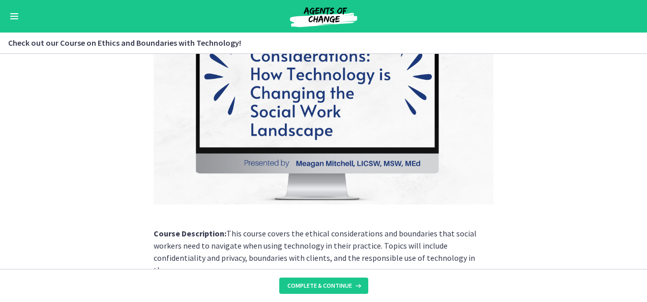
scroll to position [153, 0]
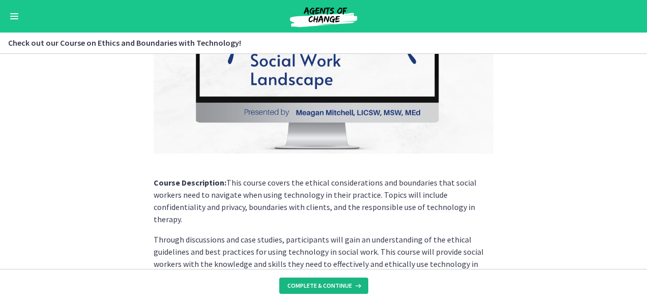
click at [336, 286] on span "Complete & continue" at bounding box center [320, 286] width 65 height 8
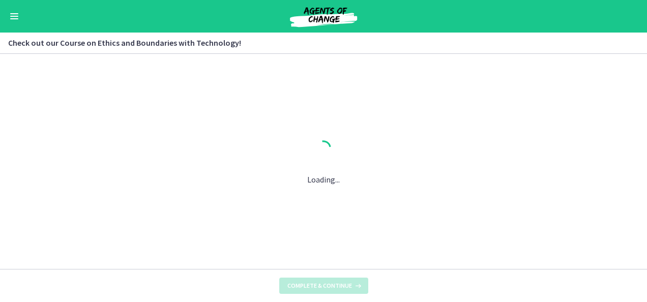
scroll to position [0, 0]
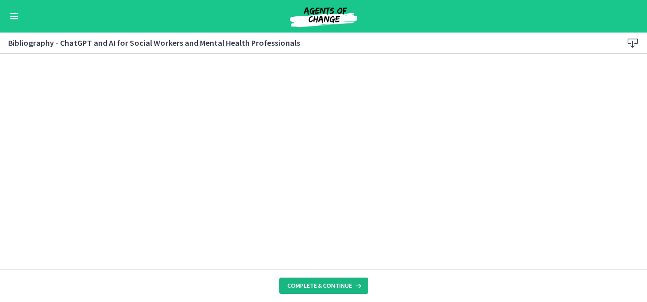
click at [324, 280] on button "Complete & continue" at bounding box center [323, 286] width 89 height 16
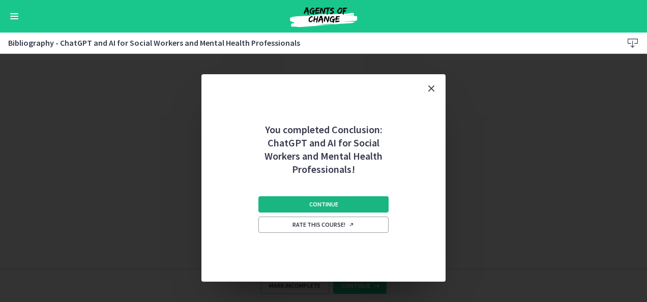
click at [325, 207] on span "Continue" at bounding box center [323, 205] width 29 height 8
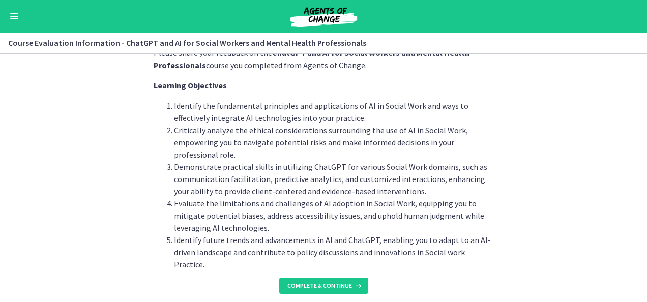
scroll to position [73, 0]
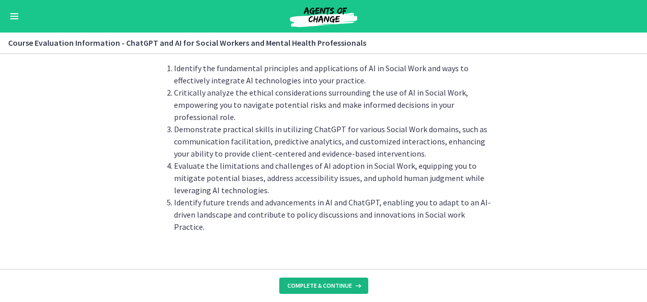
click at [320, 285] on span "Complete & continue" at bounding box center [320, 286] width 65 height 8
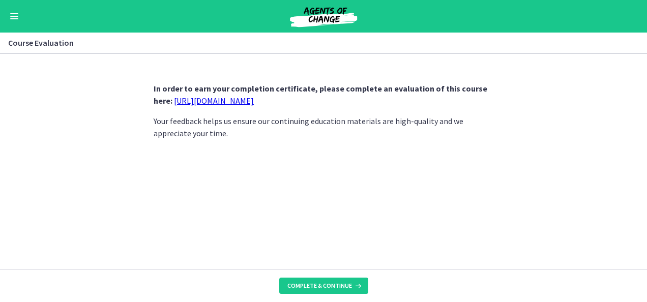
click at [214, 101] on link "[URL][DOMAIN_NAME]" at bounding box center [214, 101] width 80 height 10
